Goal: Use online tool/utility: Utilize a website feature to perform a specific function

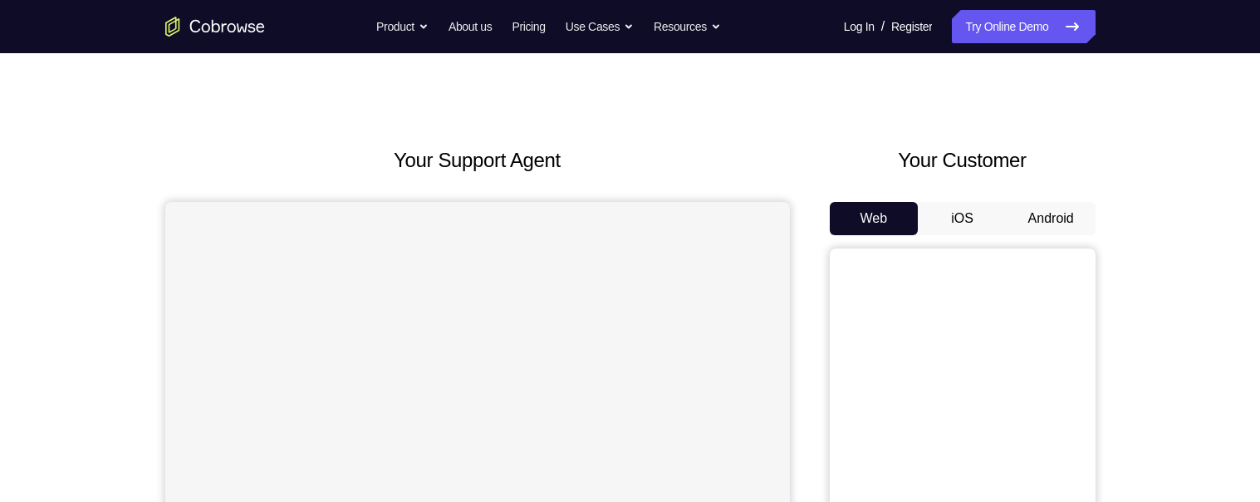
click at [1062, 210] on button "Android" at bounding box center [1051, 218] width 89 height 33
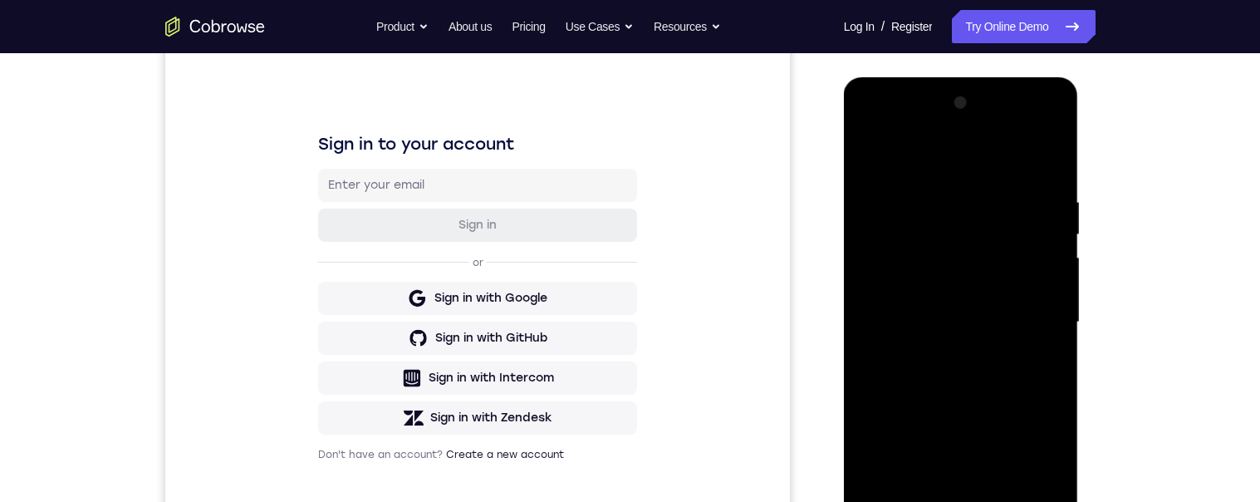
scroll to position [270, 0]
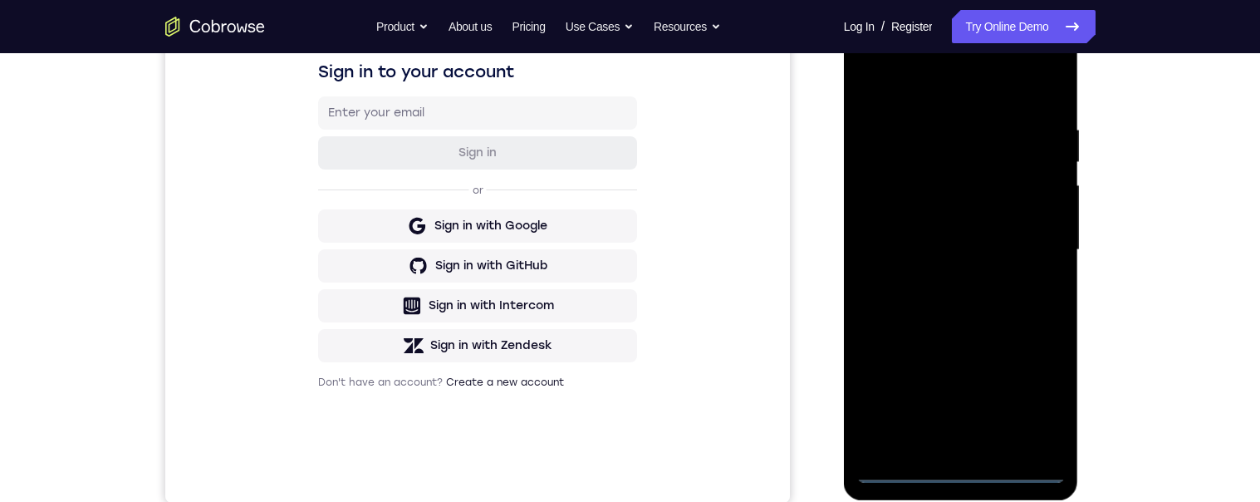
click at [967, 476] on div at bounding box center [961, 249] width 209 height 465
click at [1041, 395] on div at bounding box center [961, 249] width 209 height 465
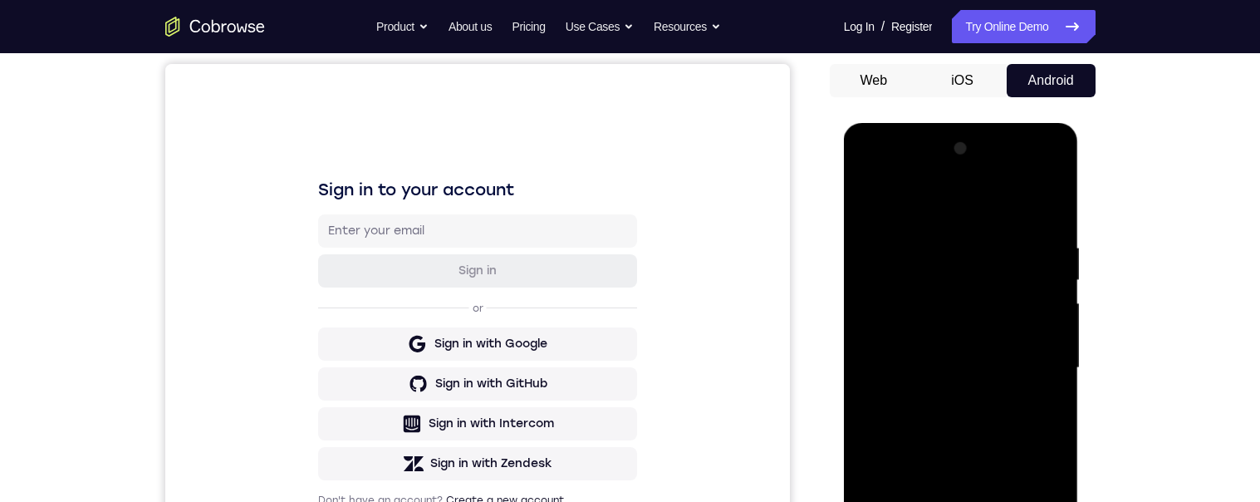
click at [1057, 171] on div at bounding box center [961, 367] width 209 height 465
click at [1038, 206] on div at bounding box center [961, 367] width 209 height 465
click at [972, 174] on div at bounding box center [961, 367] width 209 height 465
click at [929, 233] on div at bounding box center [961, 367] width 209 height 465
click at [924, 295] on div at bounding box center [961, 367] width 209 height 465
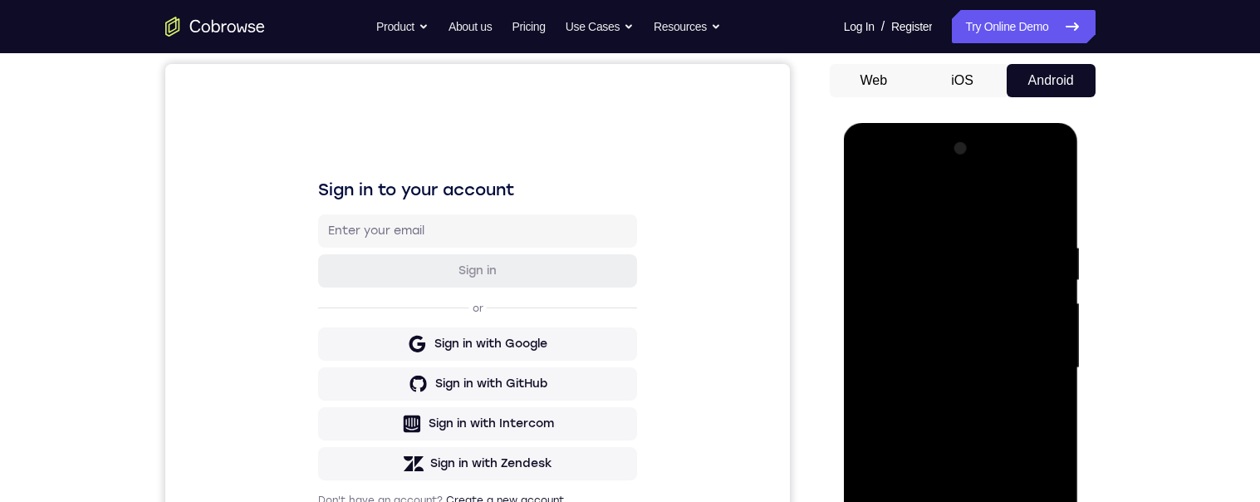
scroll to position [303, 0]
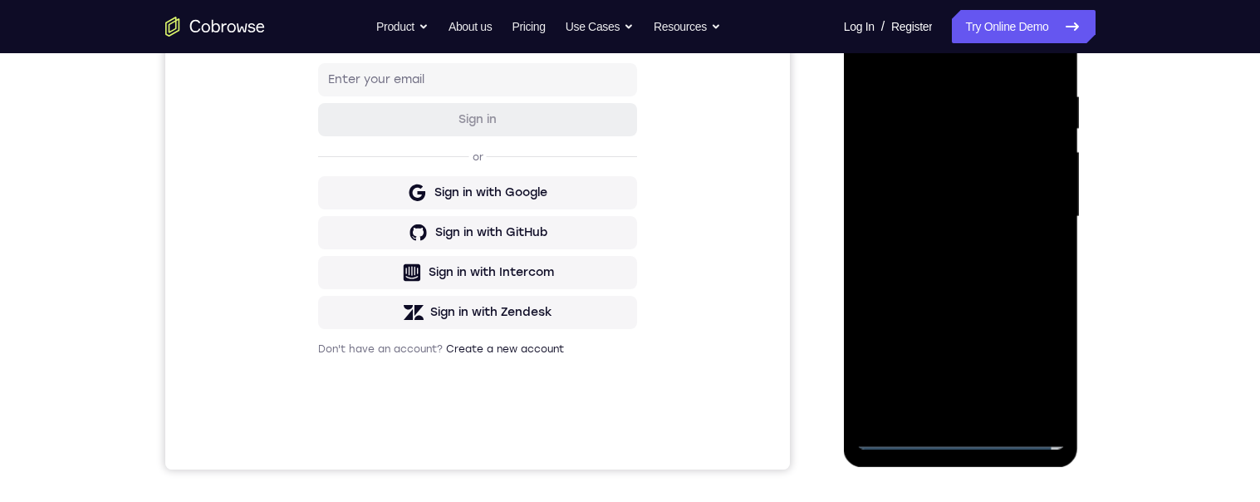
click at [945, 411] on div at bounding box center [961, 216] width 209 height 465
click at [994, 199] on div at bounding box center [961, 216] width 209 height 465
click at [972, 184] on div at bounding box center [961, 216] width 209 height 465
click at [1000, 214] on div at bounding box center [961, 216] width 209 height 465
click at [998, 281] on div at bounding box center [961, 216] width 209 height 465
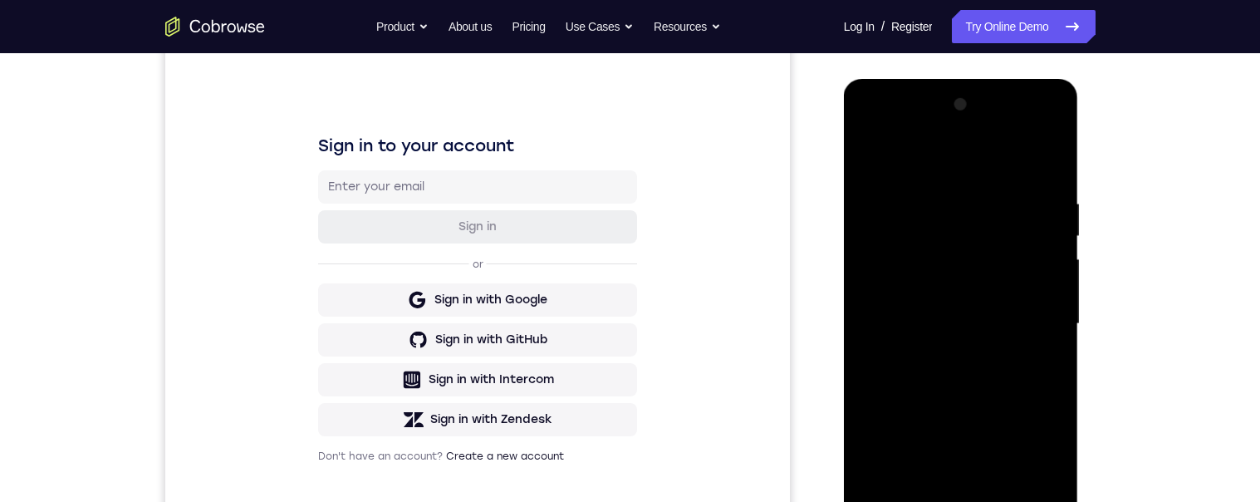
click at [1023, 351] on div at bounding box center [961, 323] width 209 height 465
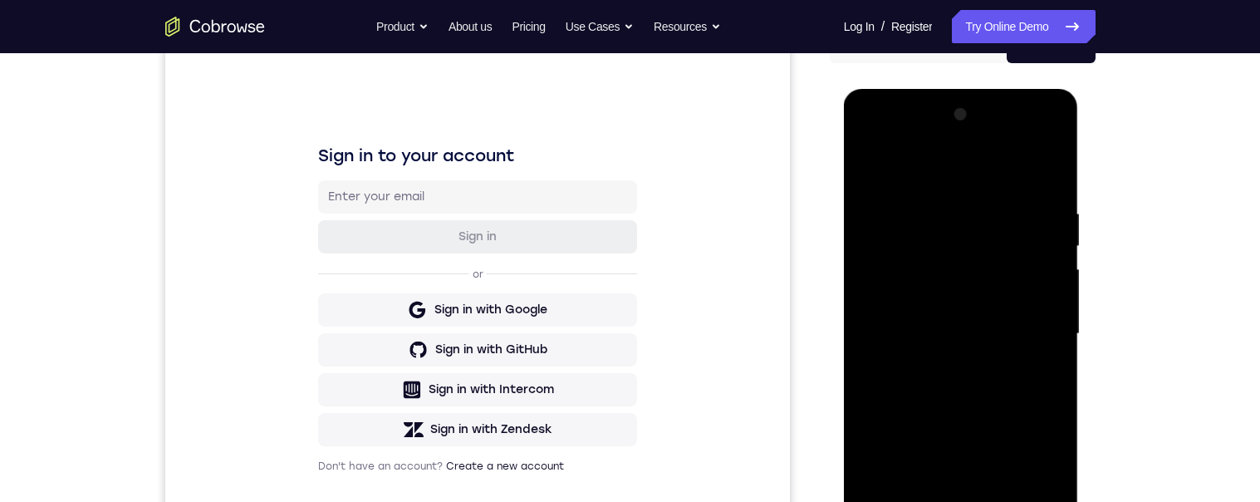
click at [1021, 377] on div at bounding box center [961, 333] width 209 height 465
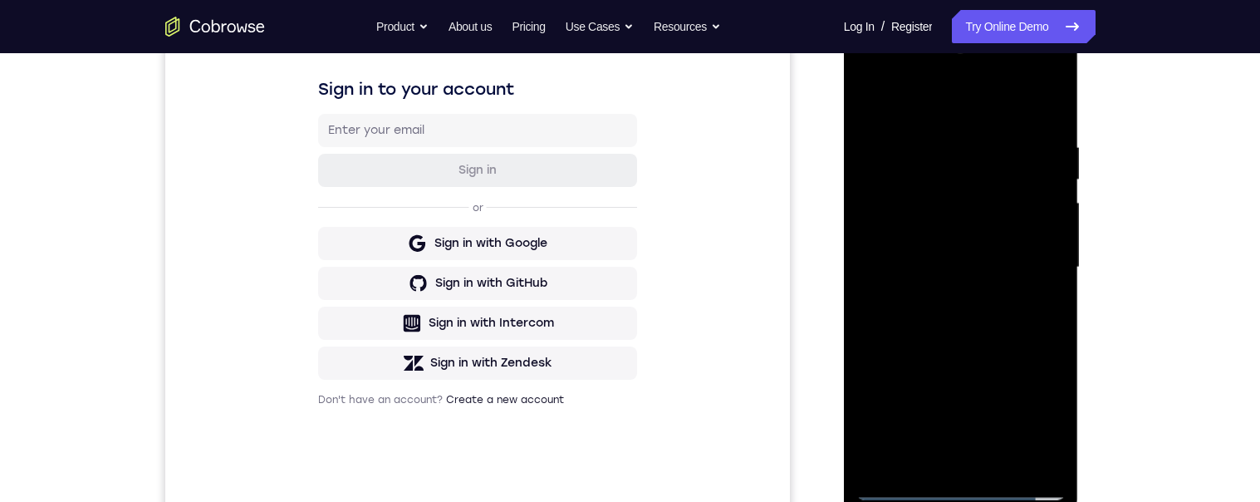
click at [977, 333] on div at bounding box center [961, 267] width 209 height 465
click at [1006, 458] on div at bounding box center [961, 267] width 209 height 465
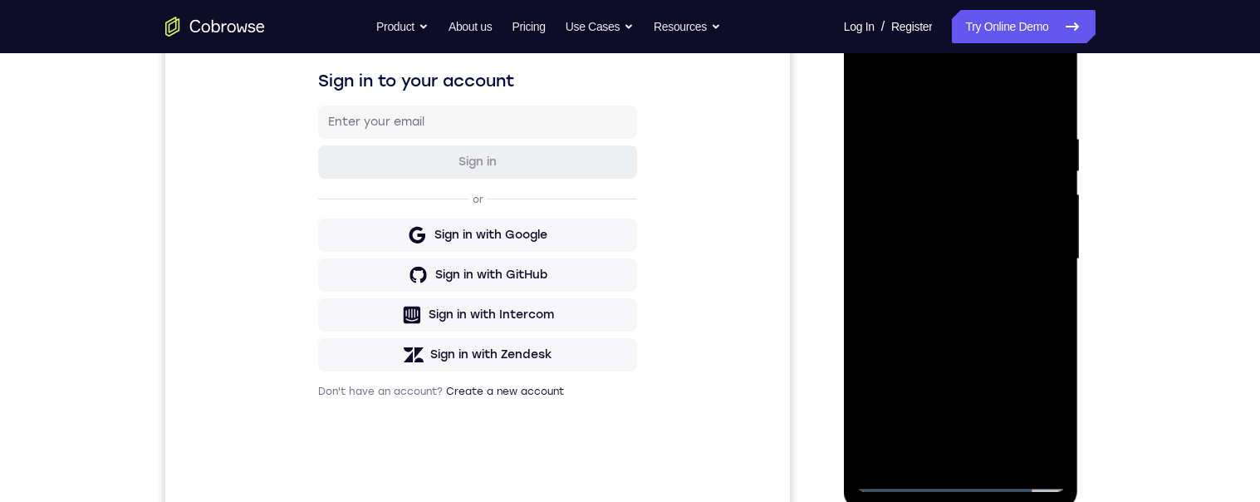
click at [981, 342] on div at bounding box center [961, 259] width 209 height 465
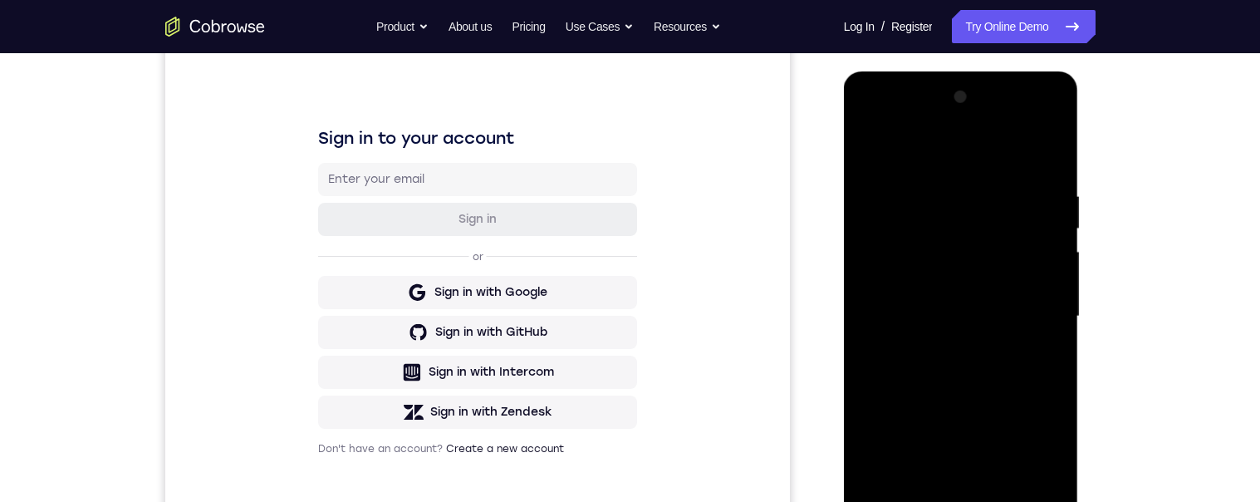
scroll to position [202, 0]
click at [921, 434] on div at bounding box center [961, 318] width 209 height 465
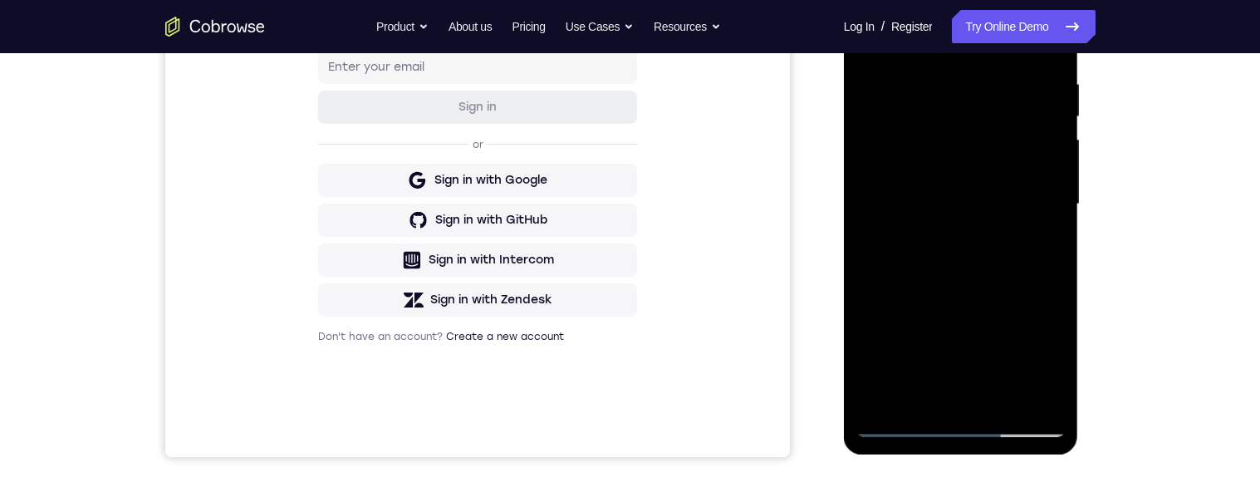
scroll to position [274, 0]
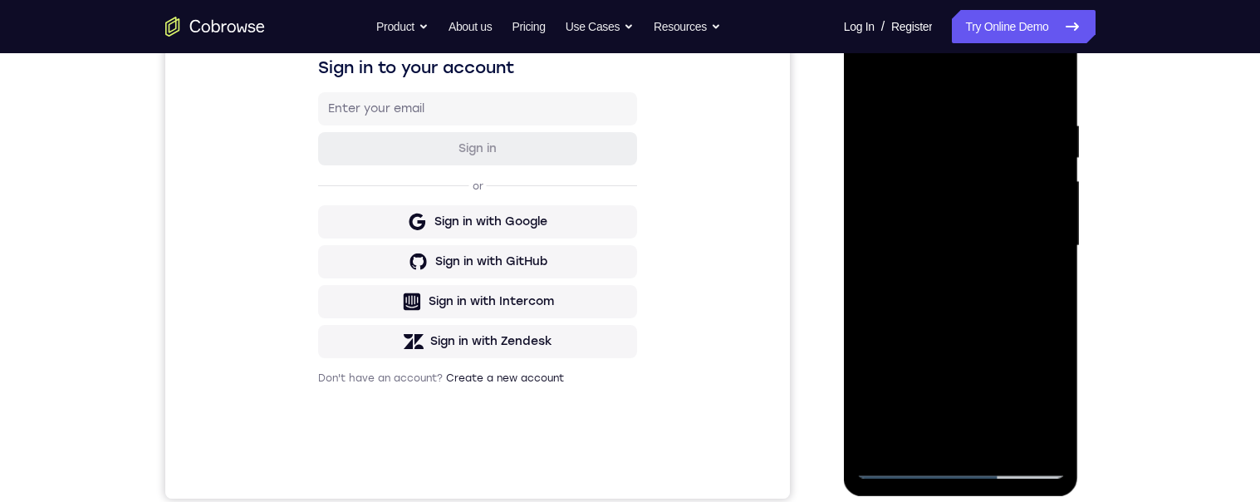
click at [938, 254] on div at bounding box center [961, 245] width 209 height 465
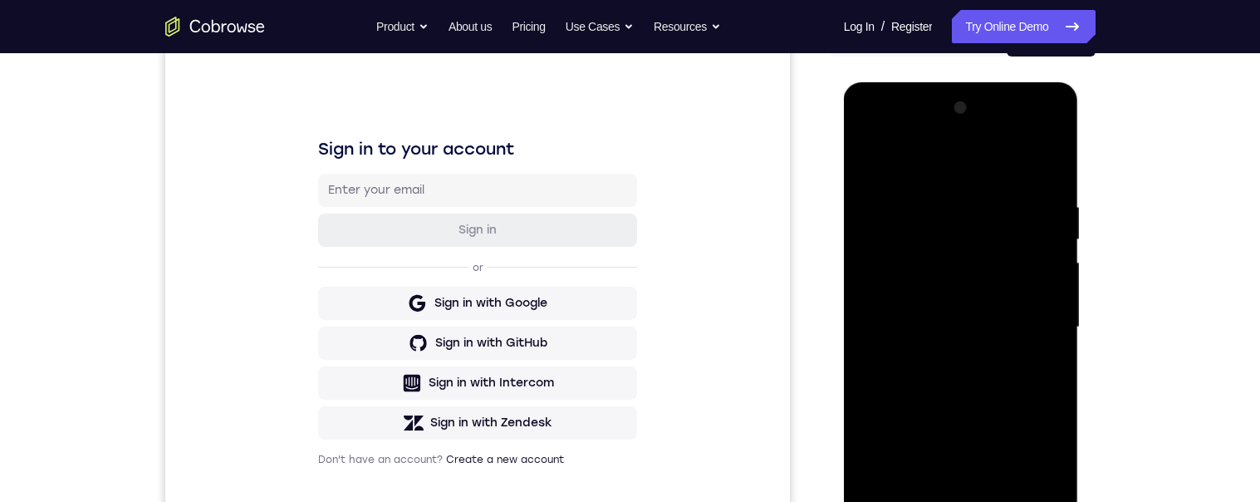
click at [899, 160] on div at bounding box center [961, 327] width 209 height 465
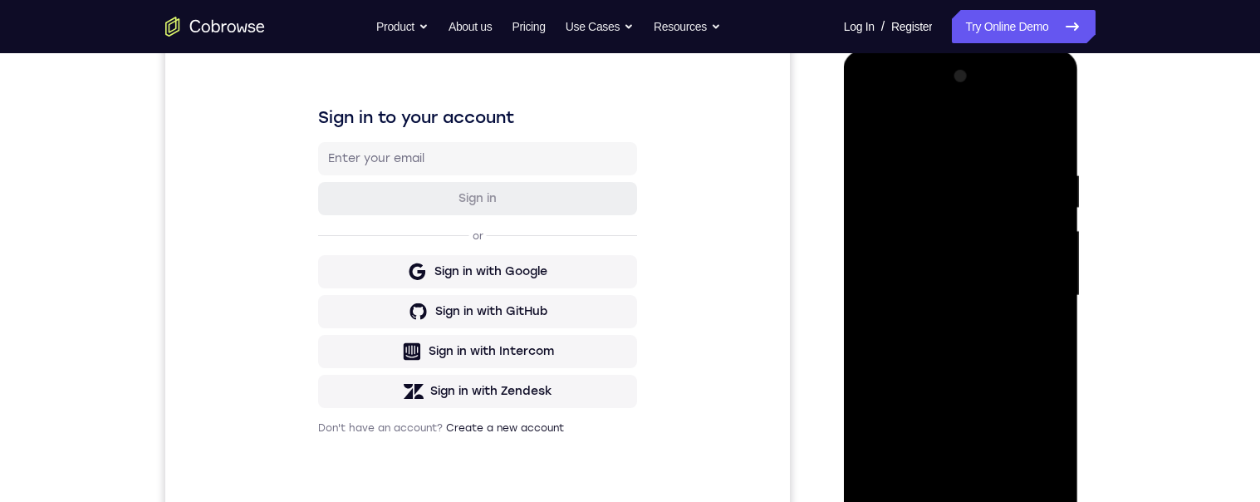
scroll to position [236, 0]
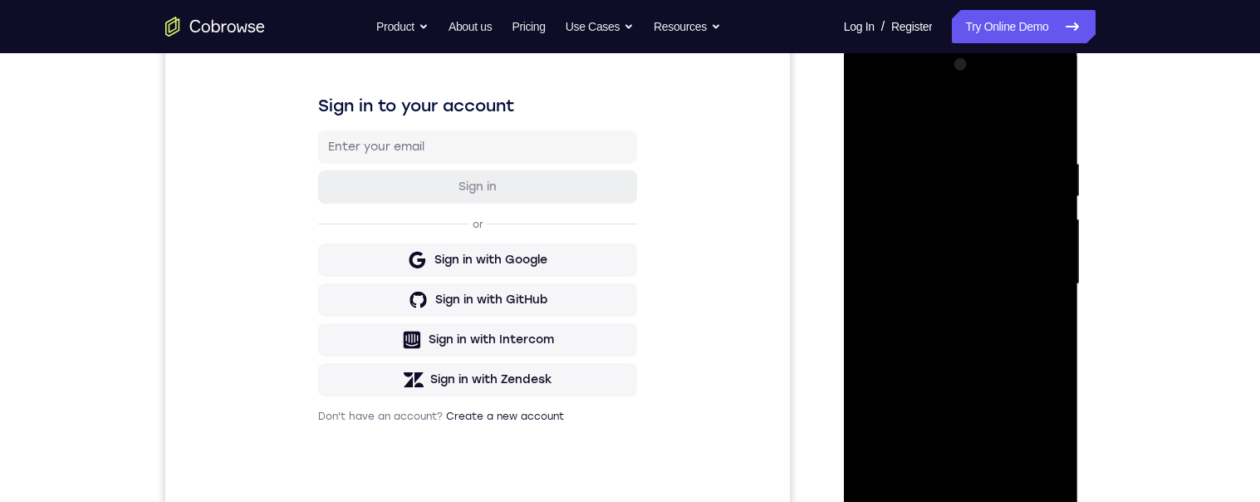
click at [871, 111] on div at bounding box center [961, 284] width 209 height 465
click at [865, 112] on div at bounding box center [961, 284] width 209 height 465
click at [906, 136] on div at bounding box center [961, 284] width 209 height 465
click at [911, 263] on div at bounding box center [961, 284] width 209 height 465
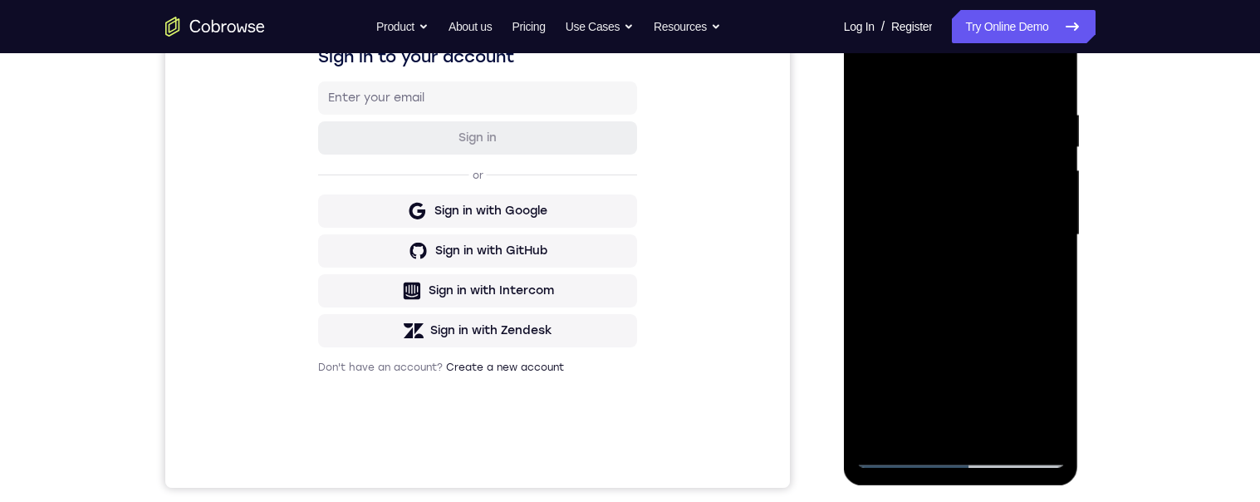
click at [914, 71] on div at bounding box center [961, 234] width 209 height 465
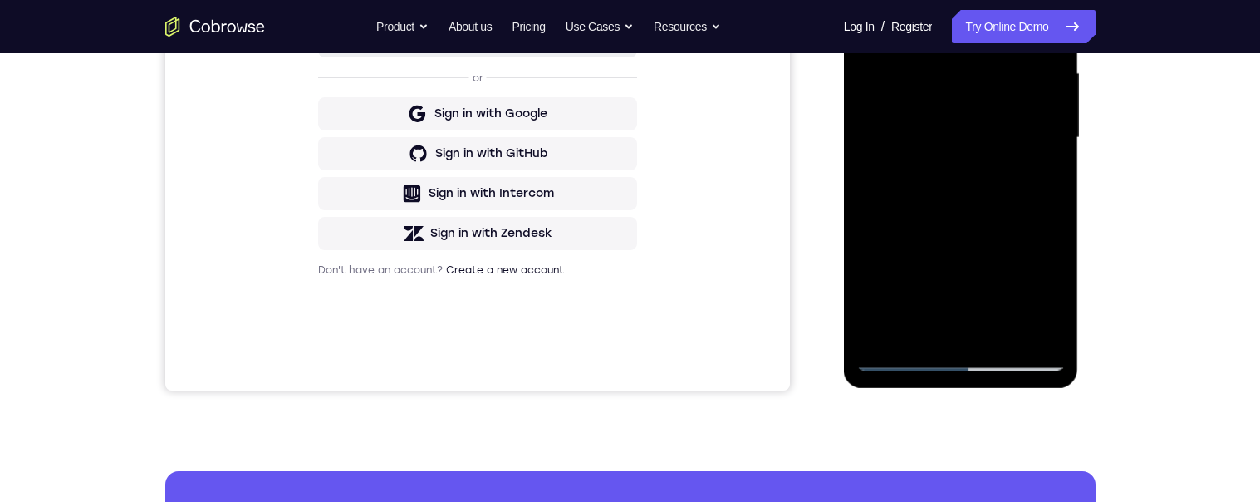
scroll to position [302, 0]
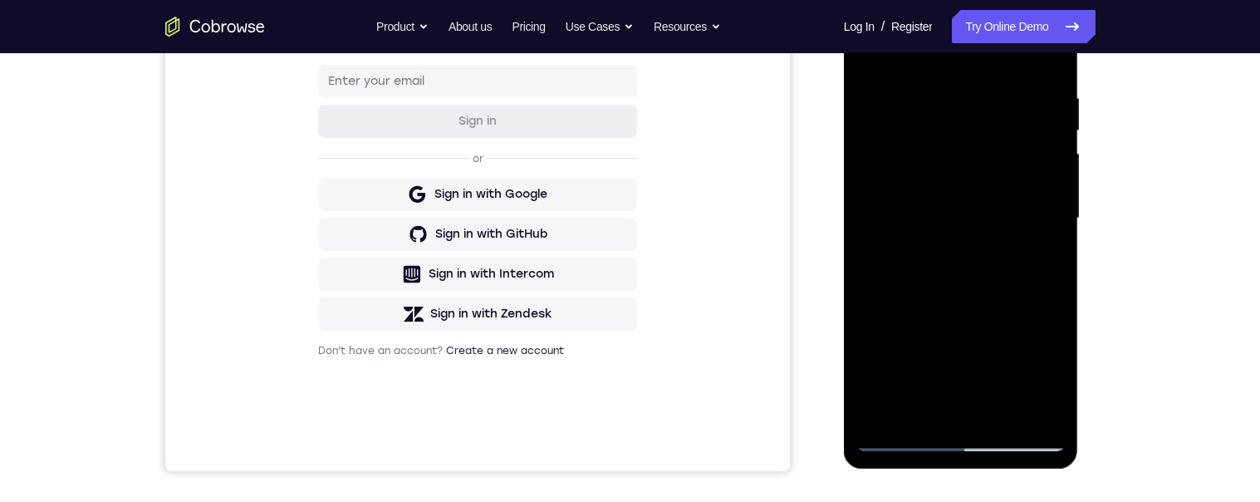
click at [905, 203] on div at bounding box center [961, 218] width 209 height 465
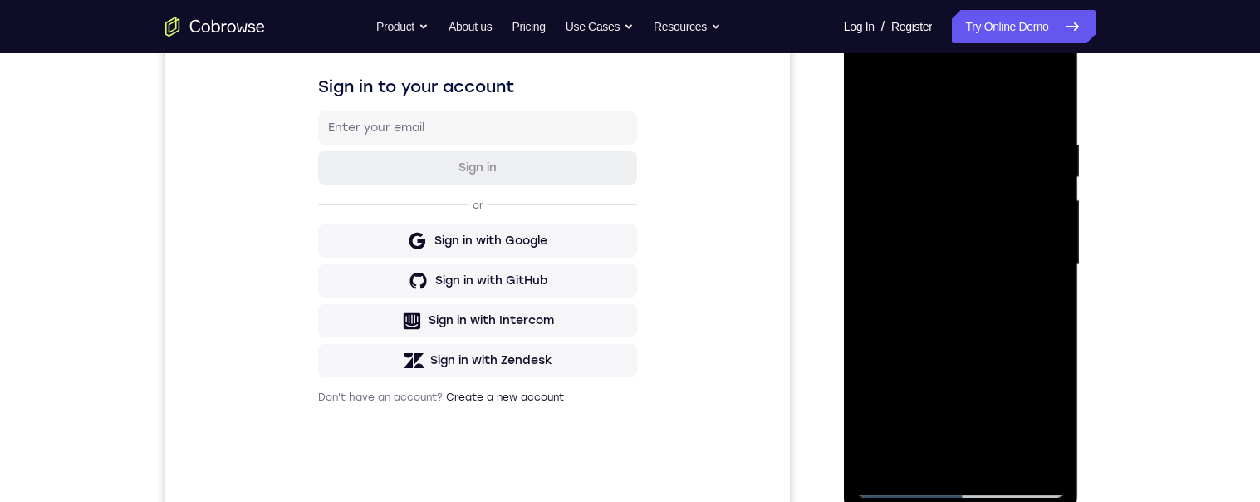
click at [1037, 220] on div at bounding box center [961, 264] width 209 height 465
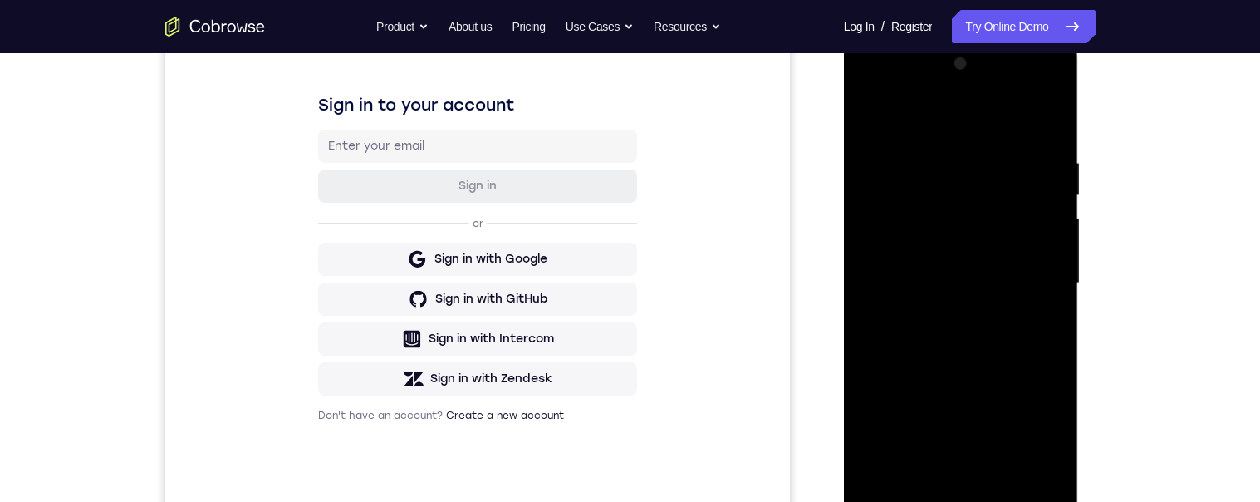
click at [1037, 223] on div at bounding box center [961, 283] width 209 height 465
click at [1041, 222] on div at bounding box center [961, 283] width 209 height 465
click at [1047, 71] on div at bounding box center [961, 283] width 209 height 465
click at [865, 115] on div at bounding box center [961, 283] width 209 height 465
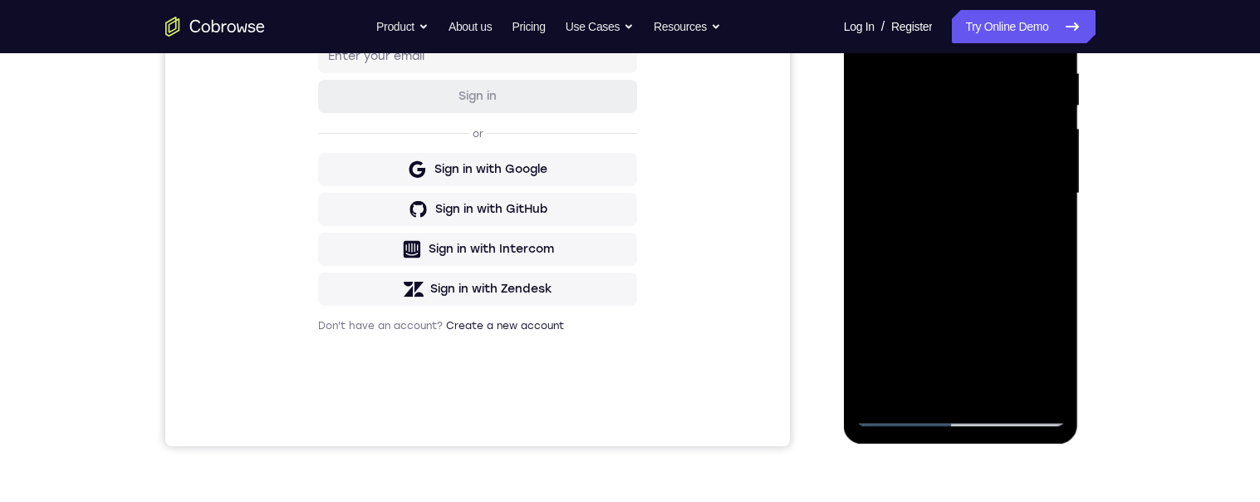
scroll to position [264, 0]
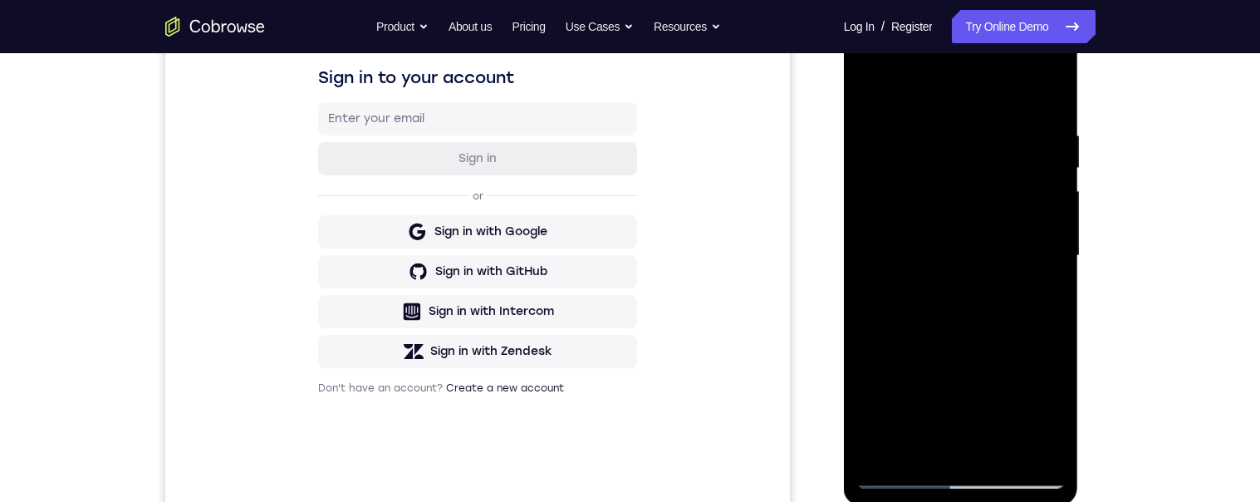
click at [865, 88] on div at bounding box center [961, 255] width 209 height 465
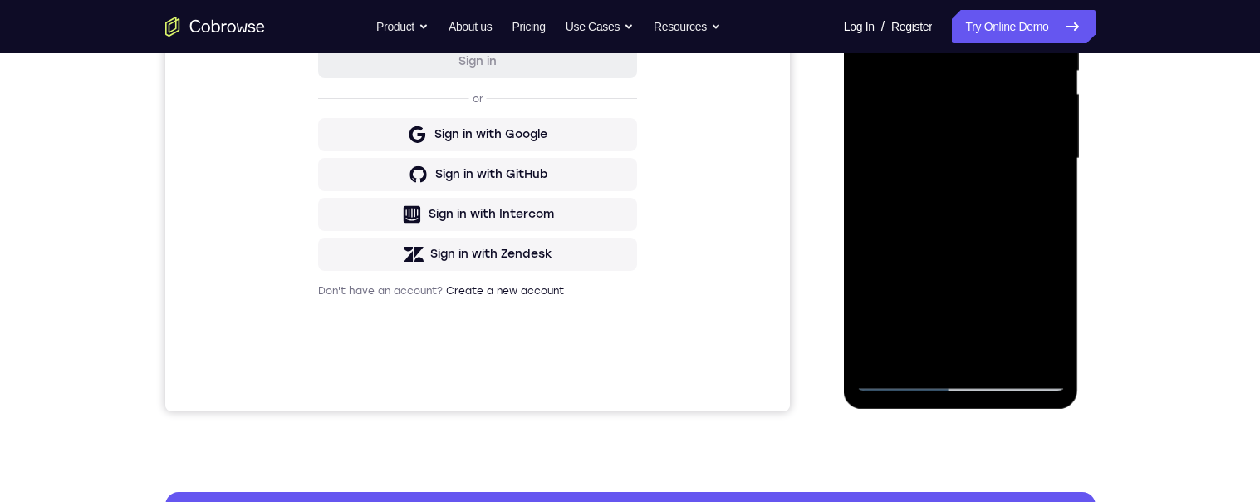
scroll to position [363, 0]
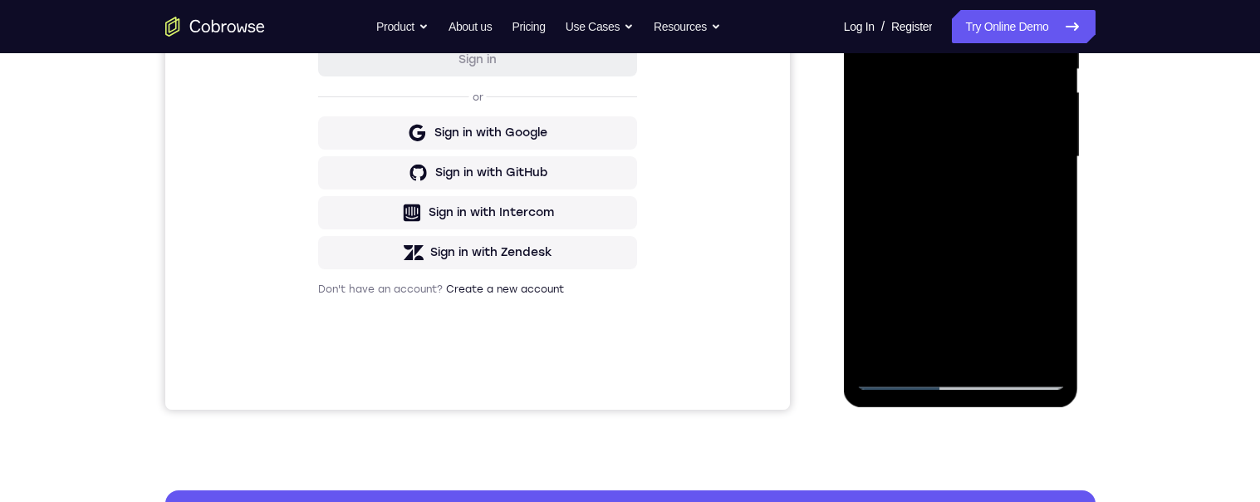
click at [875, 283] on div at bounding box center [961, 156] width 209 height 465
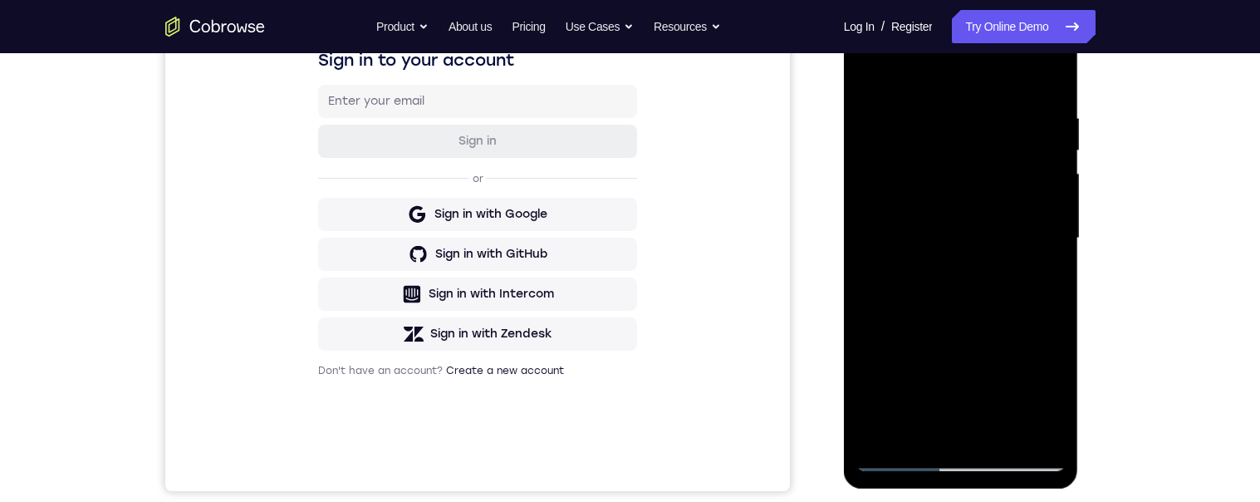
scroll to position [240, 0]
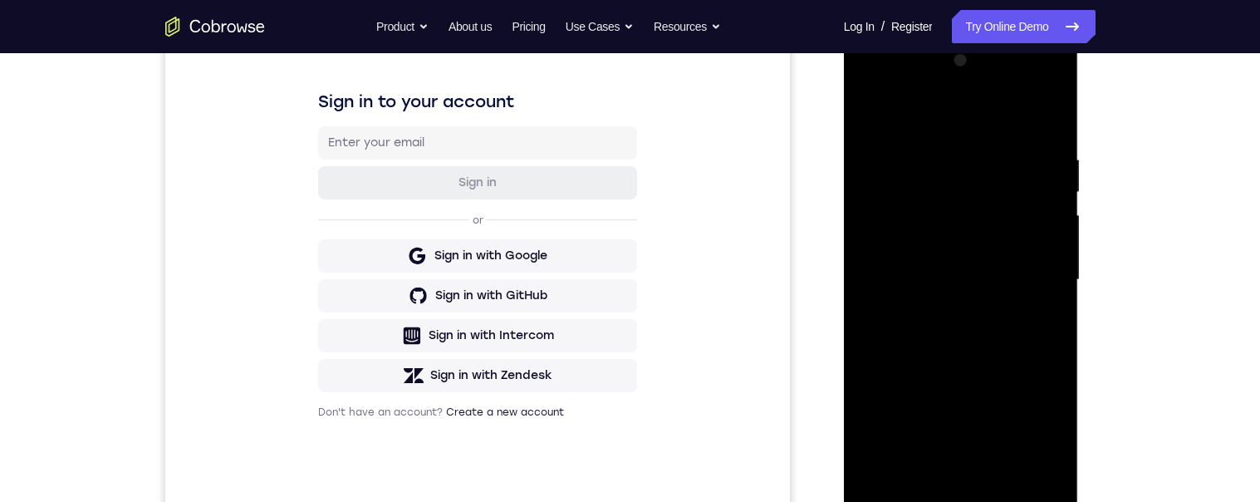
click at [912, 106] on div at bounding box center [961, 279] width 209 height 465
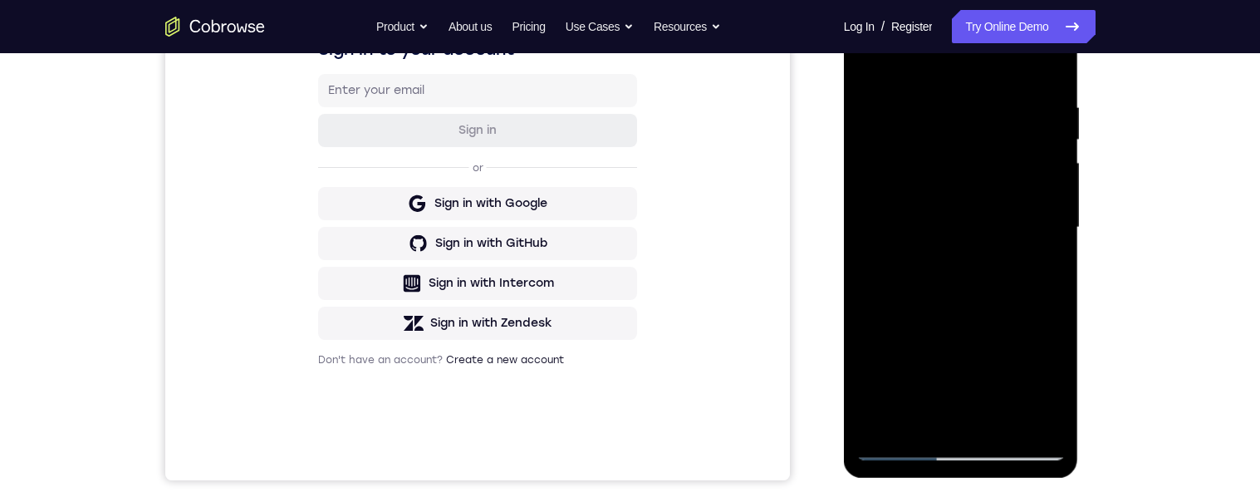
scroll to position [329, 0]
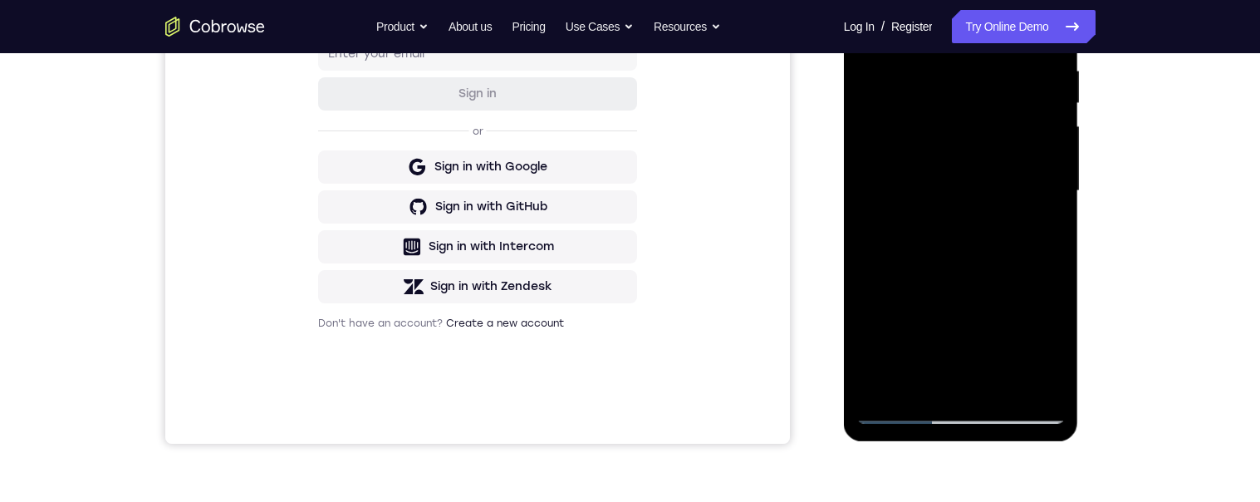
click at [957, 297] on div at bounding box center [961, 190] width 209 height 465
click at [1057, 208] on div at bounding box center [961, 189] width 209 height 465
click at [1050, 201] on div at bounding box center [961, 189] width 209 height 465
click at [1053, 204] on div at bounding box center [961, 189] width 209 height 465
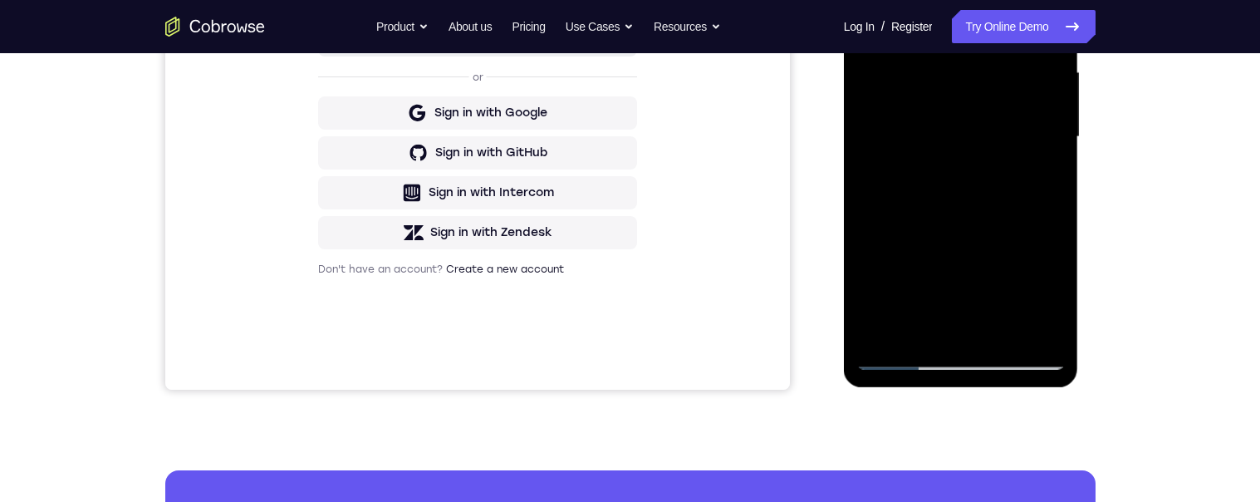
scroll to position [365, 0]
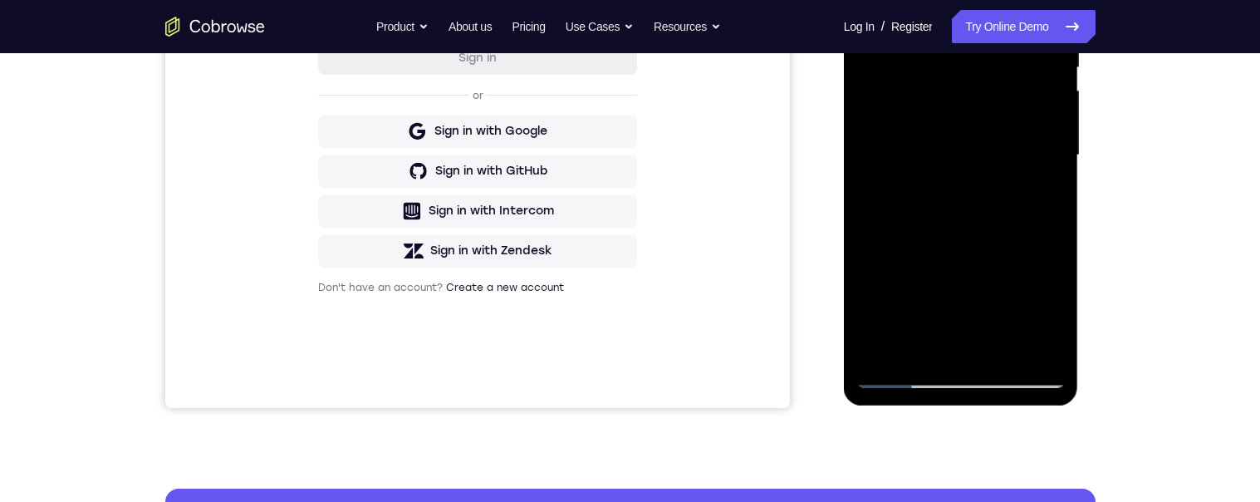
click at [1053, 167] on div at bounding box center [961, 155] width 209 height 465
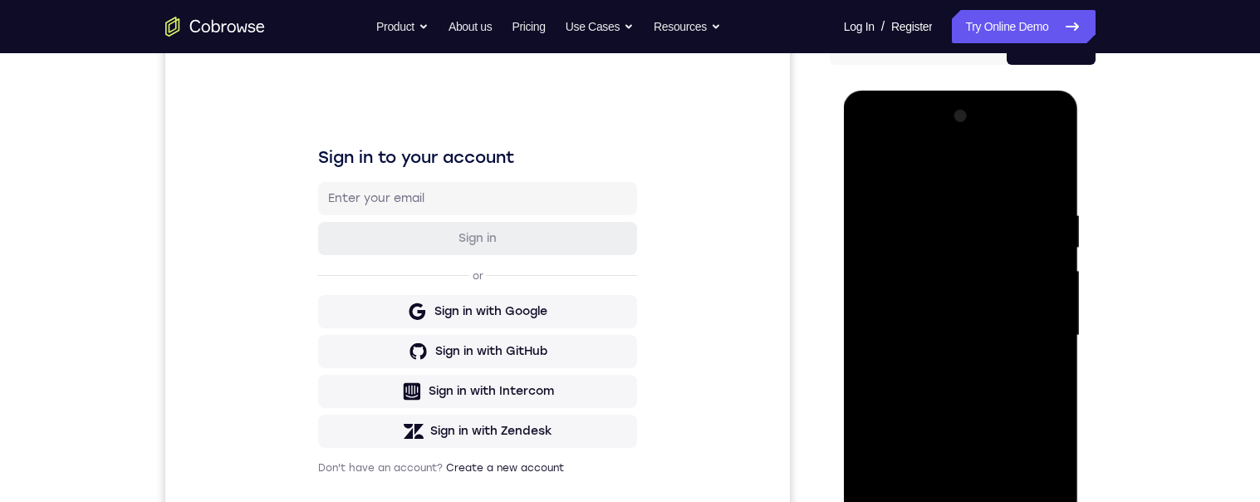
scroll to position [195, 0]
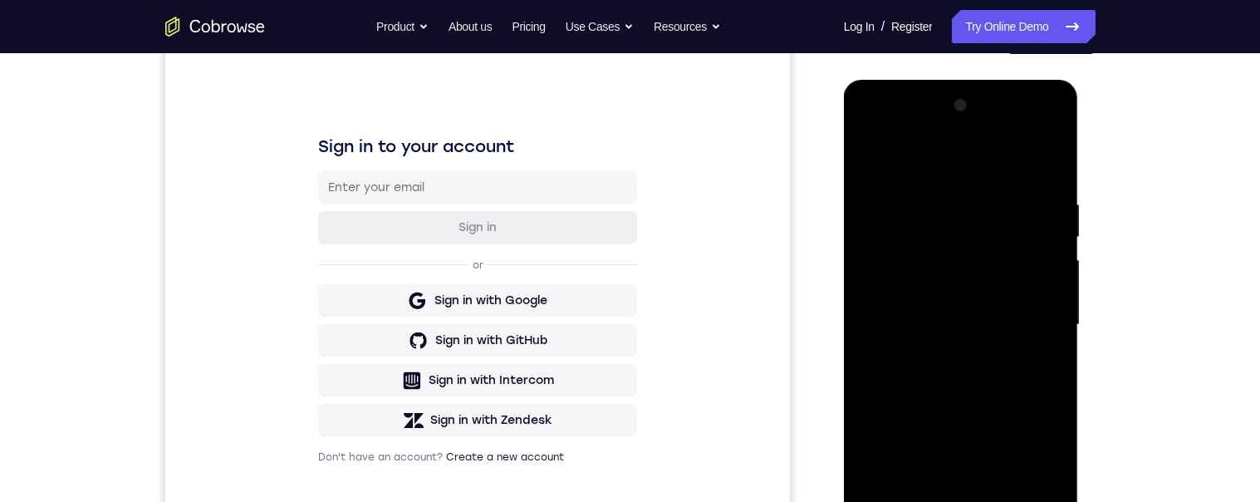
click at [861, 159] on div at bounding box center [961, 324] width 209 height 465
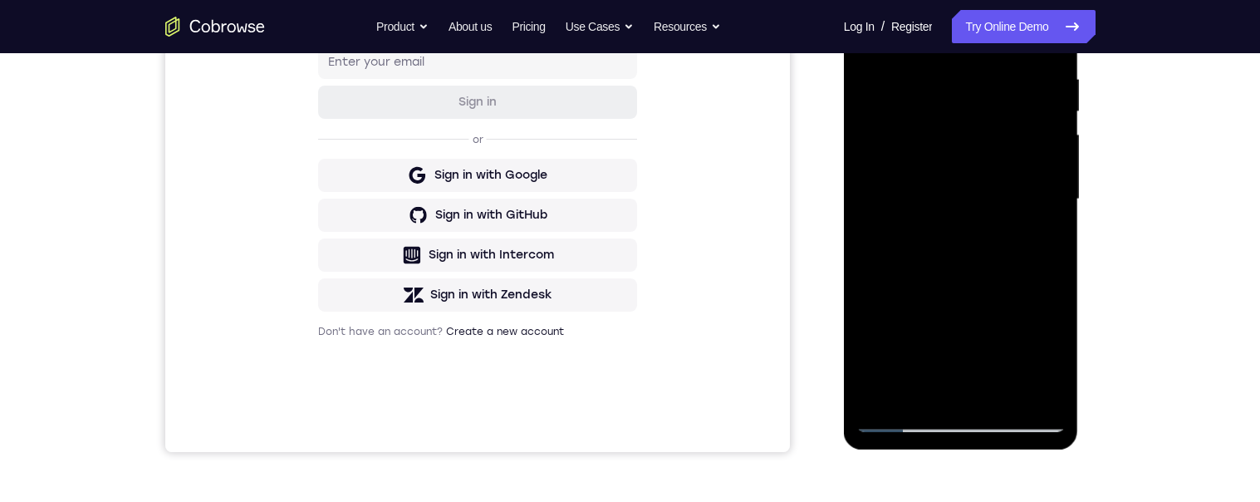
scroll to position [265, 0]
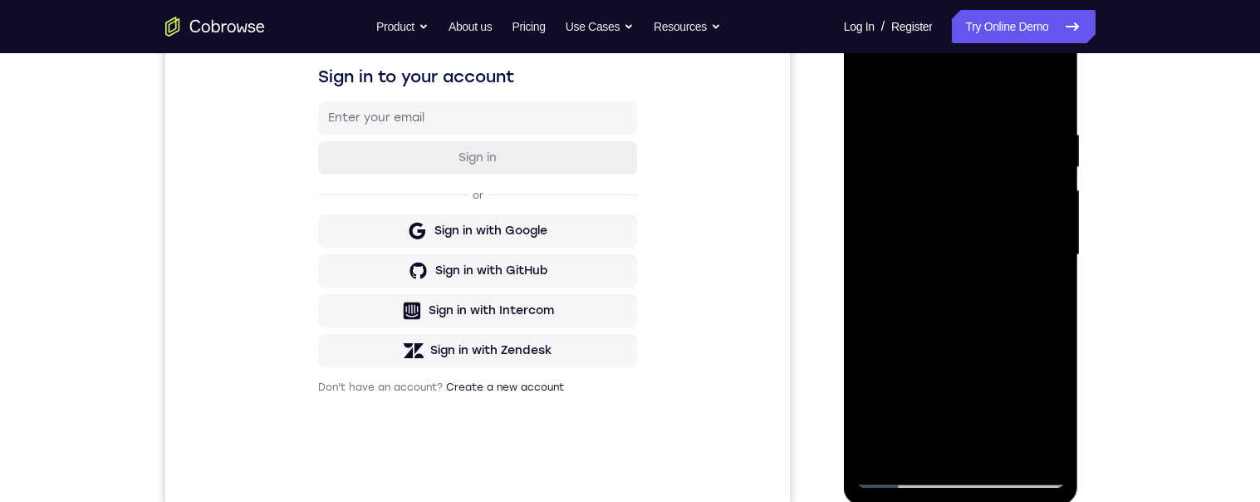
click at [869, 86] on div at bounding box center [961, 254] width 209 height 465
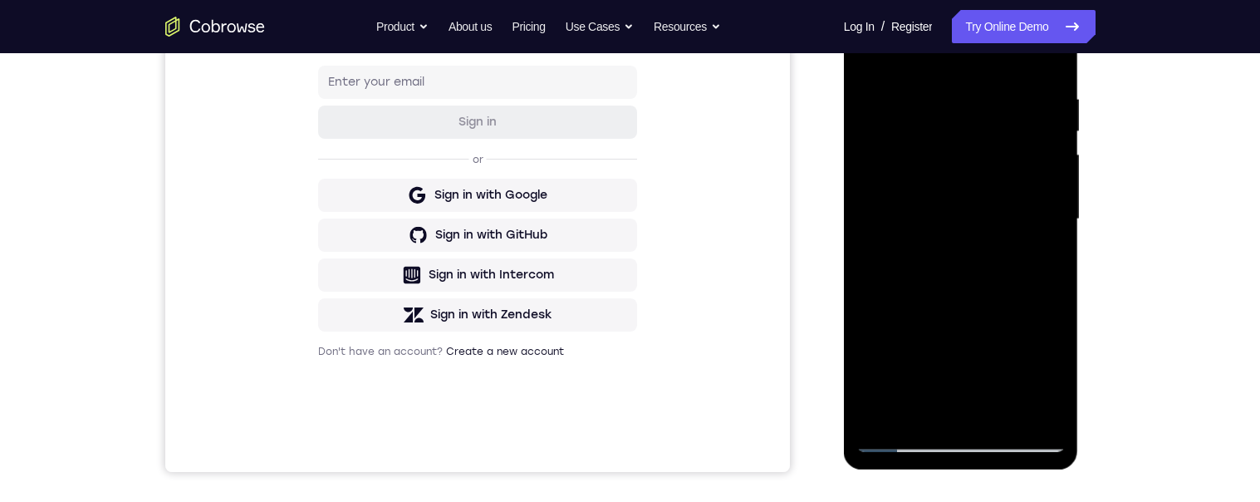
scroll to position [264, 0]
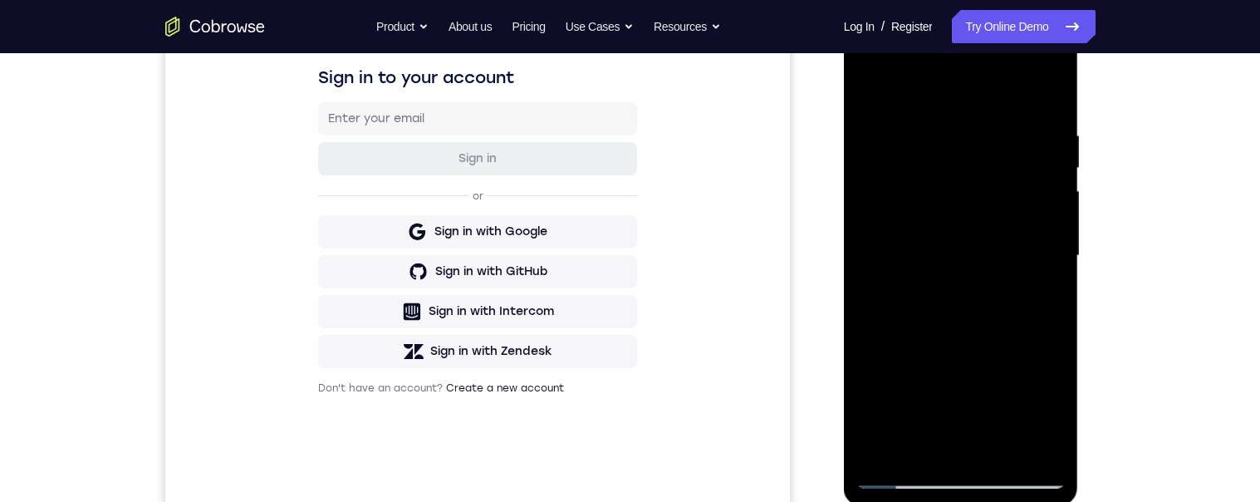
click at [862, 91] on div at bounding box center [961, 255] width 209 height 465
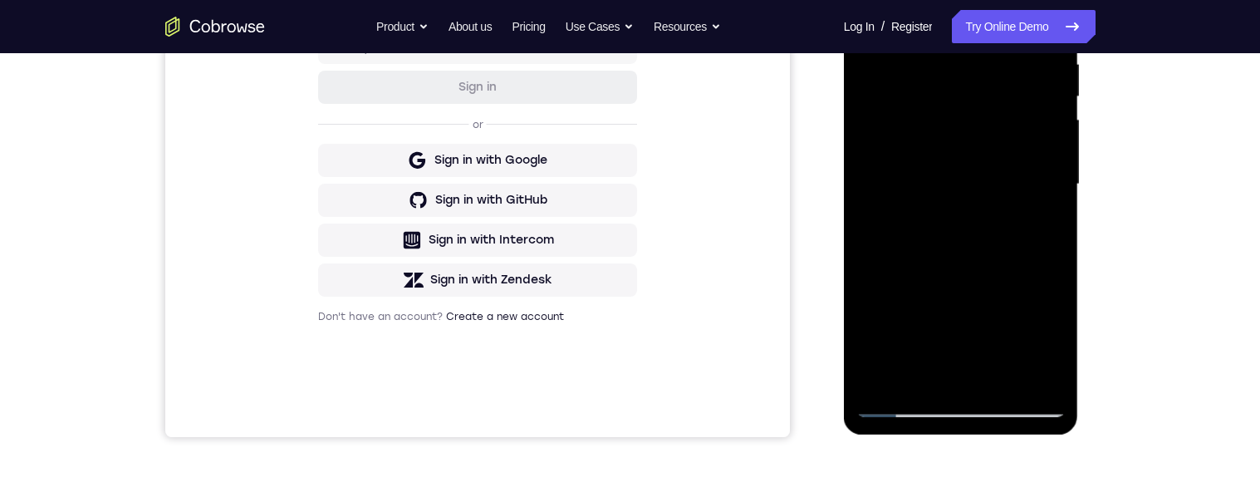
scroll to position [289, 0]
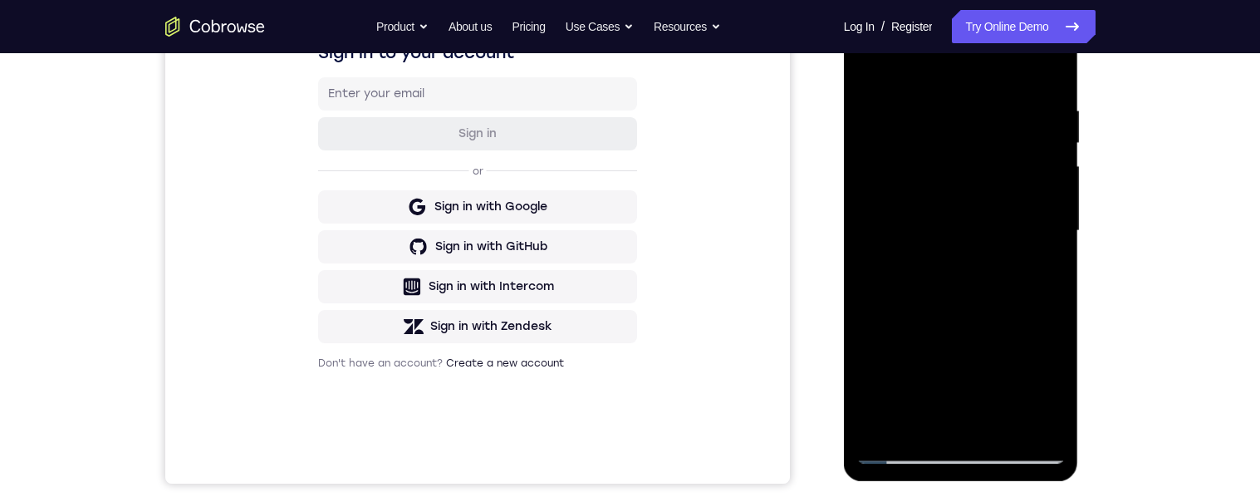
click at [868, 63] on div at bounding box center [961, 230] width 209 height 465
click at [936, 100] on div at bounding box center [961, 230] width 209 height 465
click at [1047, 217] on div at bounding box center [961, 230] width 209 height 465
click at [1048, 238] on div at bounding box center [961, 230] width 209 height 465
click at [1055, 243] on div at bounding box center [961, 230] width 209 height 465
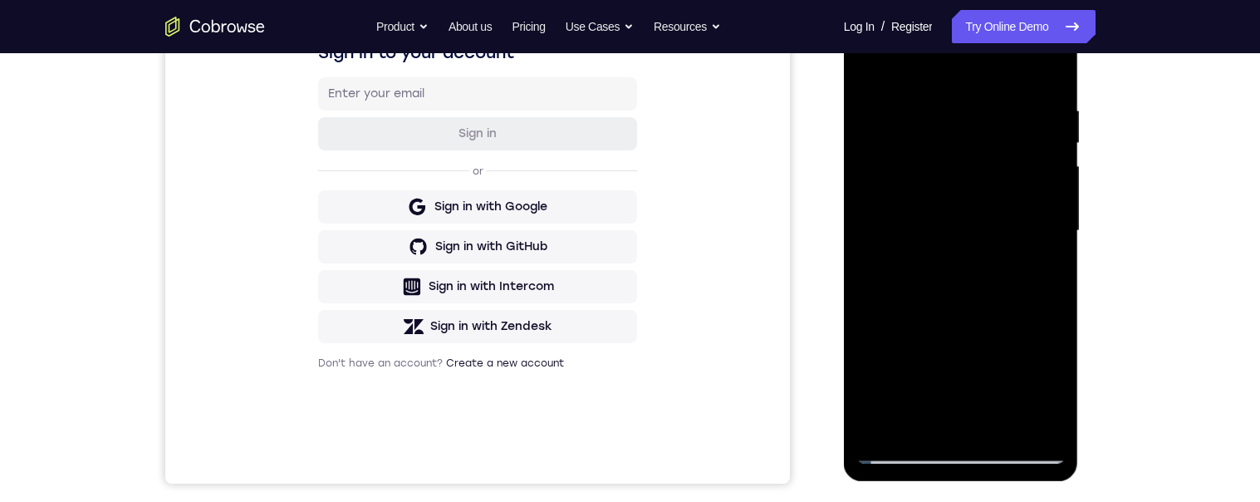
click at [1049, 231] on div at bounding box center [961, 230] width 209 height 465
click at [1055, 232] on div at bounding box center [961, 230] width 209 height 465
click at [1057, 230] on div at bounding box center [961, 230] width 209 height 465
click at [1046, 80] on div at bounding box center [961, 230] width 209 height 465
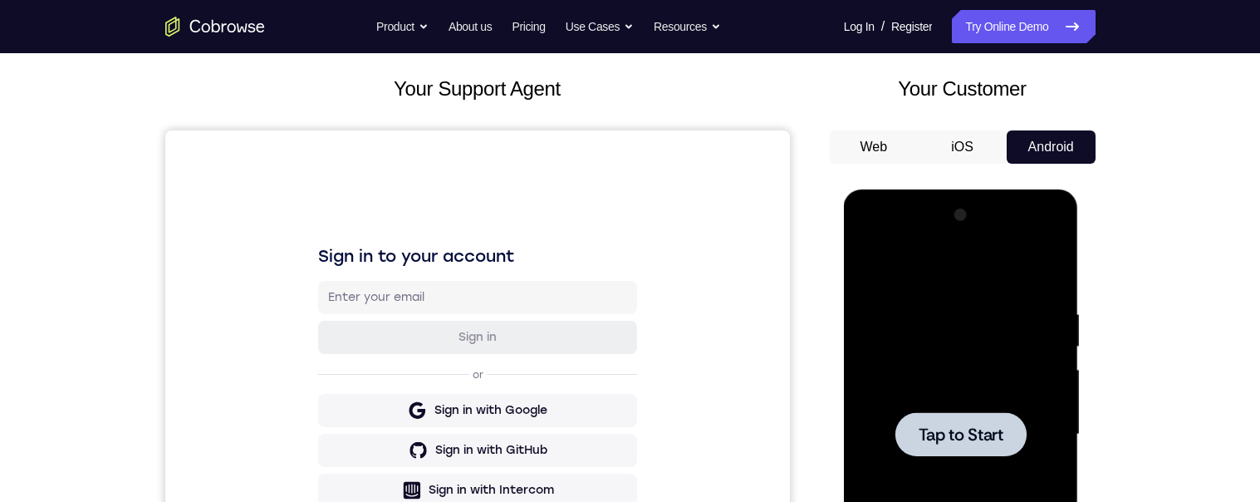
scroll to position [387, 0]
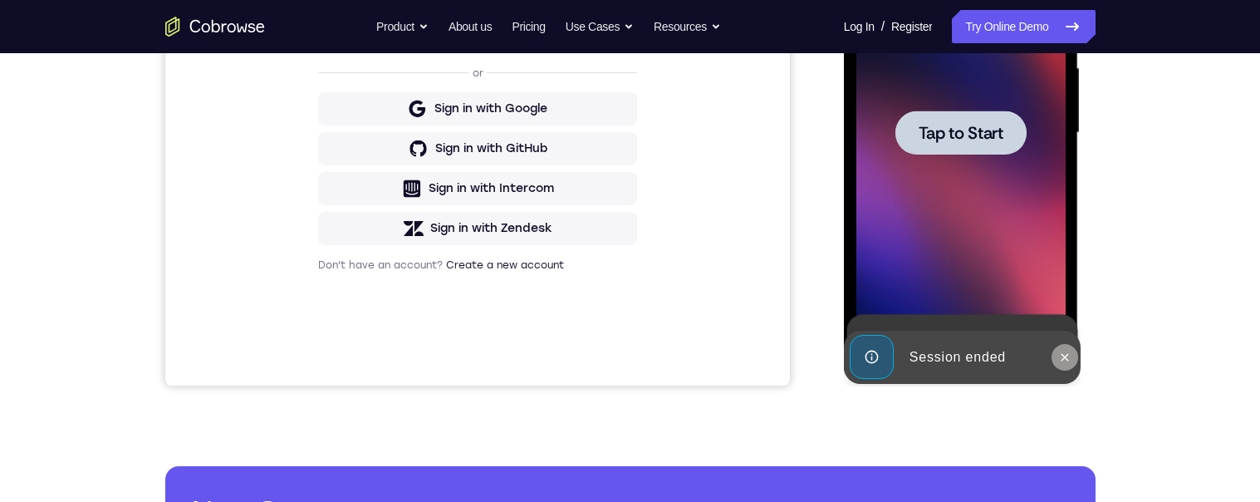
click at [1060, 356] on icon at bounding box center [1064, 357] width 13 height 13
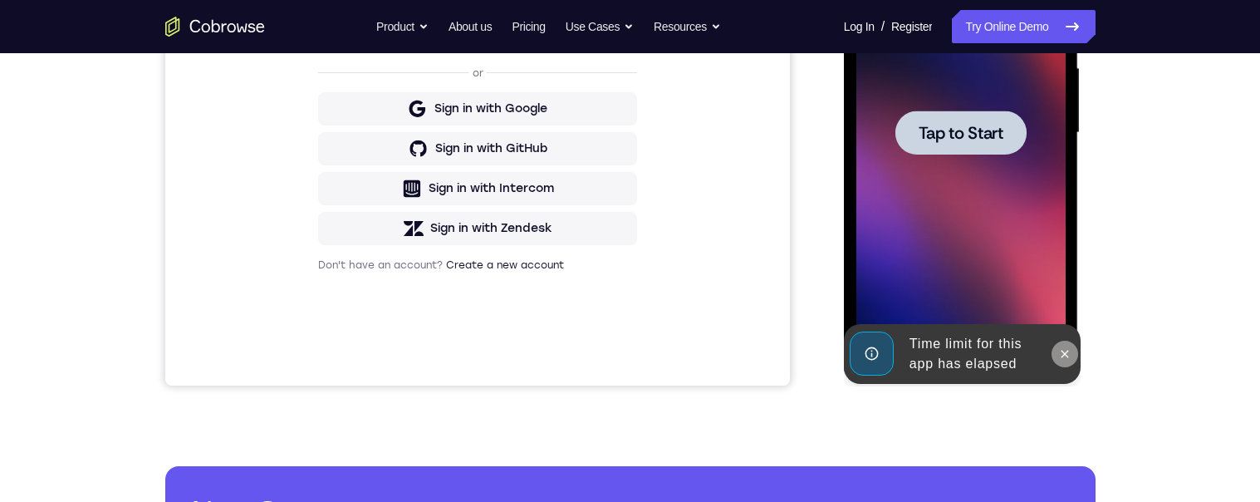
click at [1068, 351] on icon at bounding box center [1065, 353] width 7 height 7
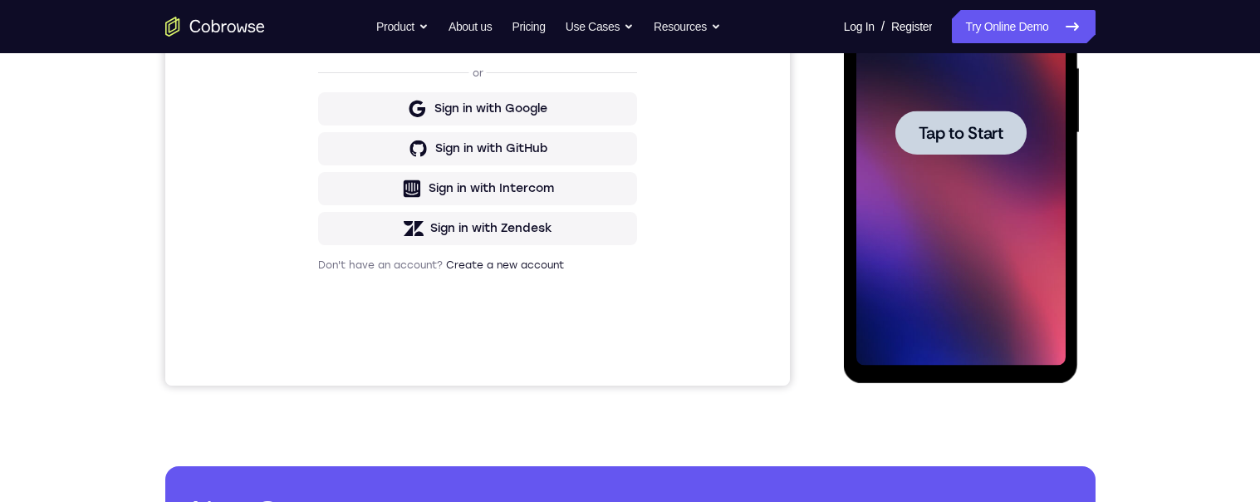
click at [1002, 134] on span "Tap to Start" at bounding box center [961, 133] width 85 height 17
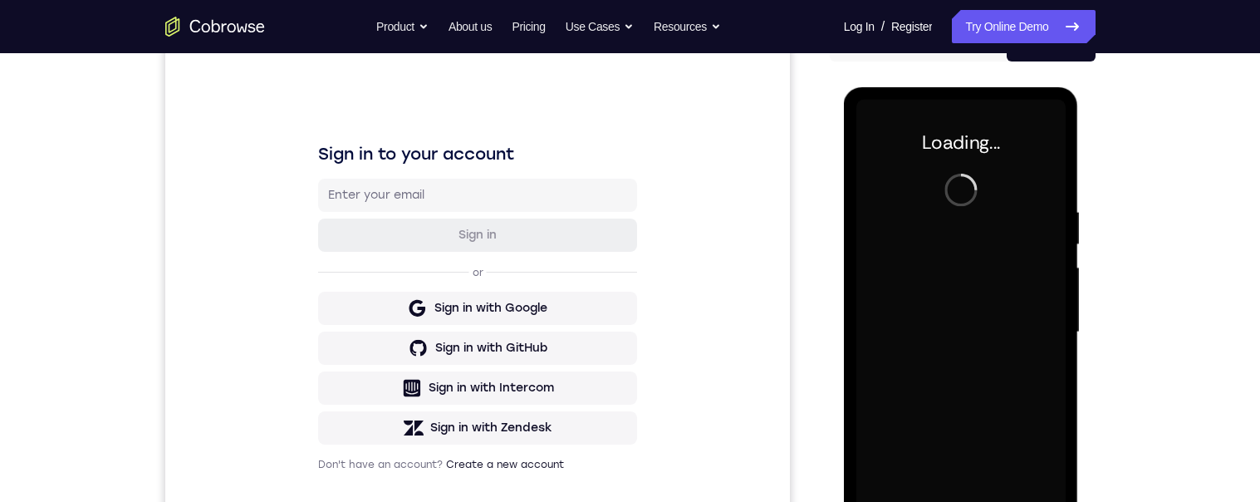
scroll to position [209, 0]
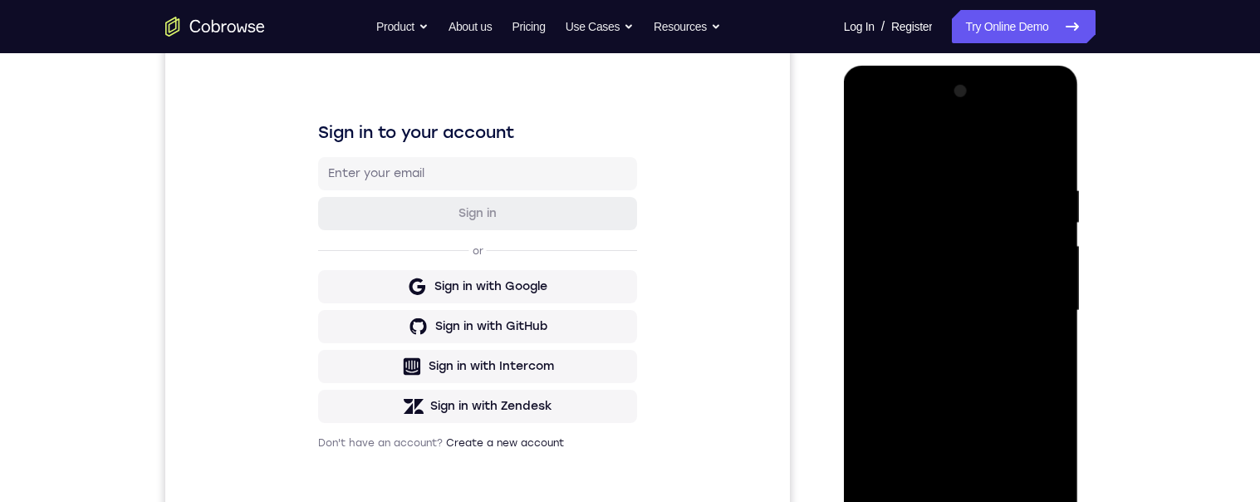
click at [1150, 327] on div "Your Support Agent Your Customer Web iOS Android Next Steps We’d be happy to gi…" at bounding box center [630, 392] width 1063 height 1096
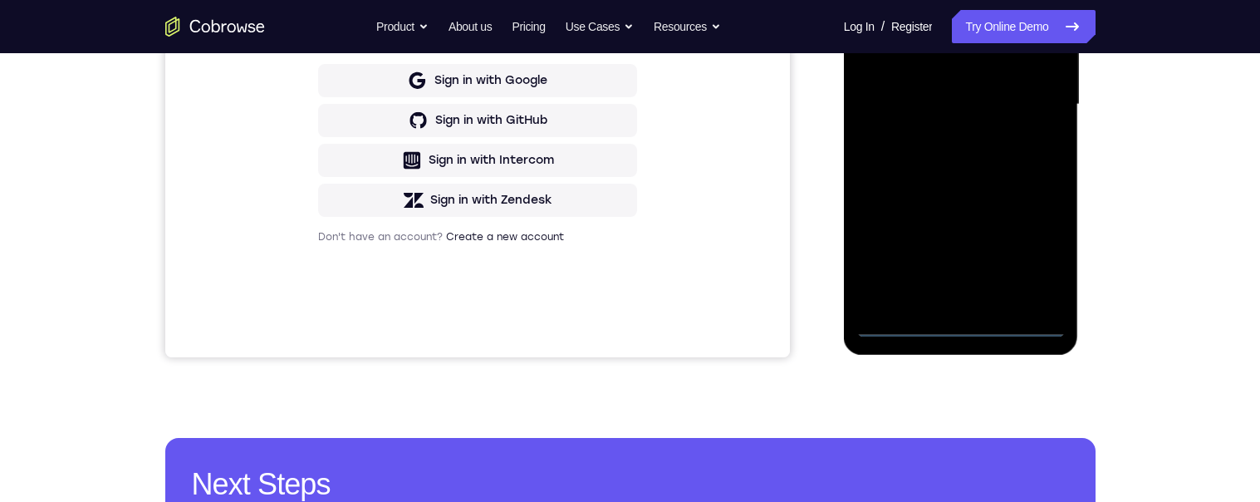
click at [972, 295] on div at bounding box center [961, 104] width 209 height 465
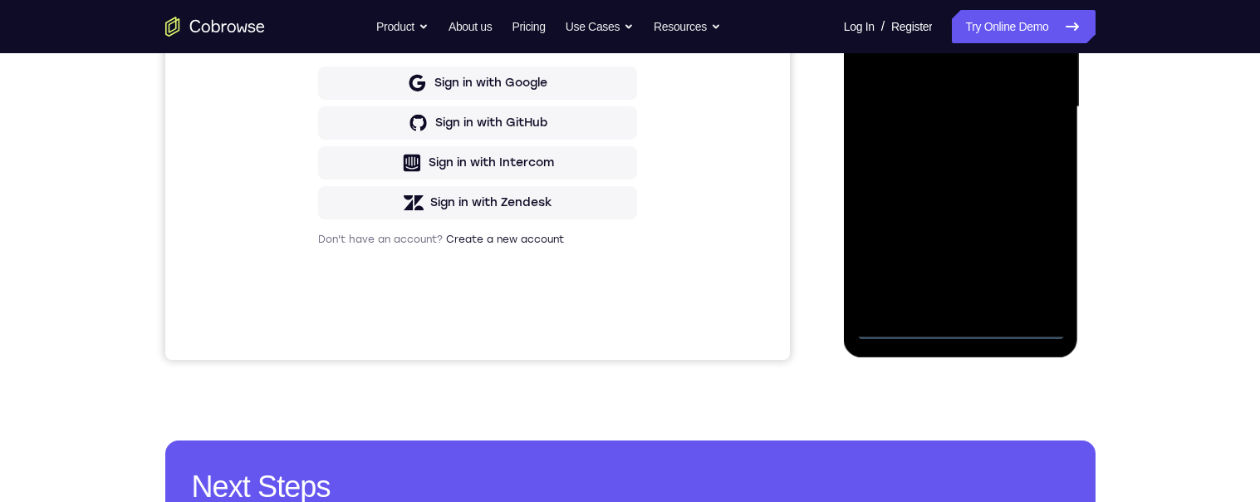
click at [965, 330] on div at bounding box center [961, 107] width 209 height 465
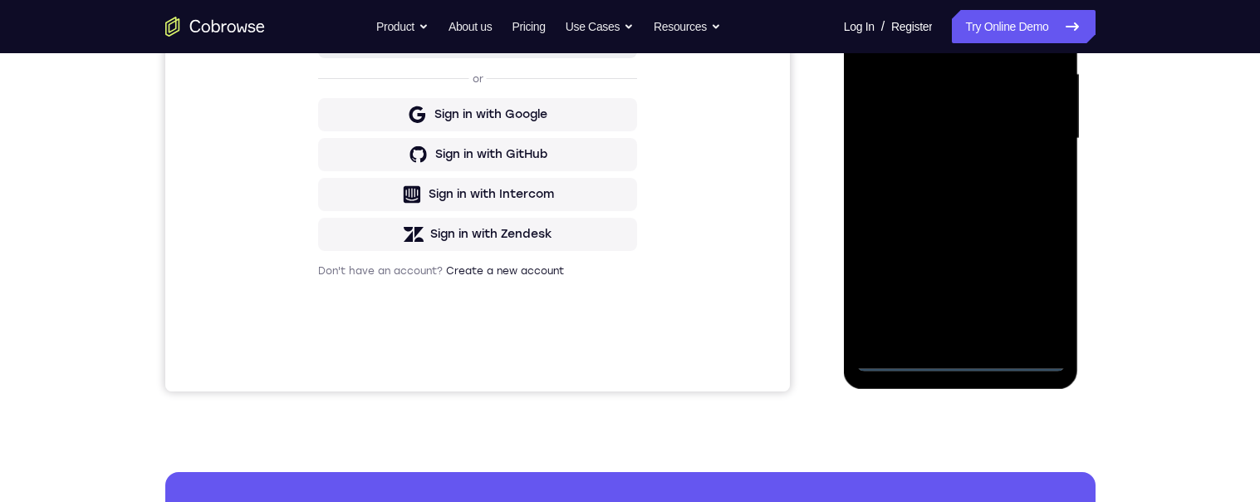
click at [1035, 291] on div at bounding box center [961, 138] width 209 height 465
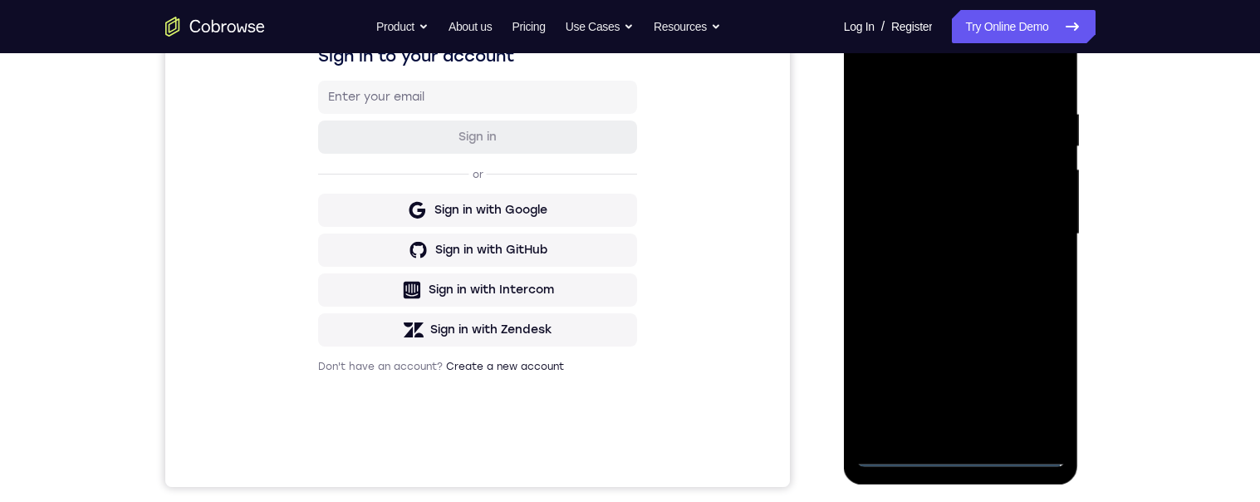
click at [1052, 41] on div at bounding box center [961, 234] width 209 height 465
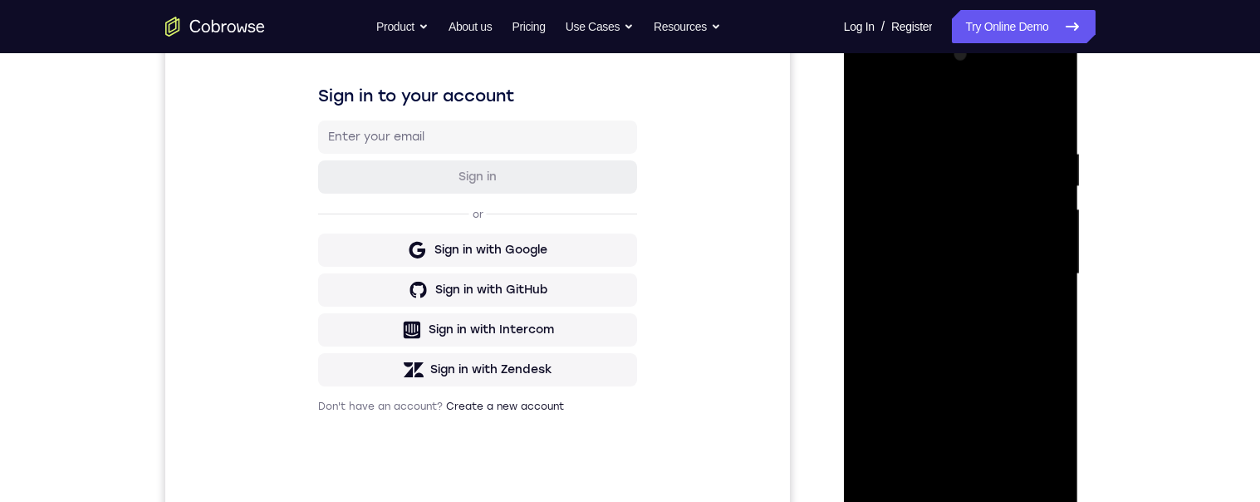
click at [1019, 113] on div at bounding box center [961, 274] width 209 height 465
click at [963, 82] on div at bounding box center [961, 274] width 209 height 465
click at [942, 139] on div at bounding box center [961, 274] width 209 height 465
click at [960, 210] on div at bounding box center [961, 274] width 209 height 465
click at [944, 308] on div at bounding box center [961, 274] width 209 height 465
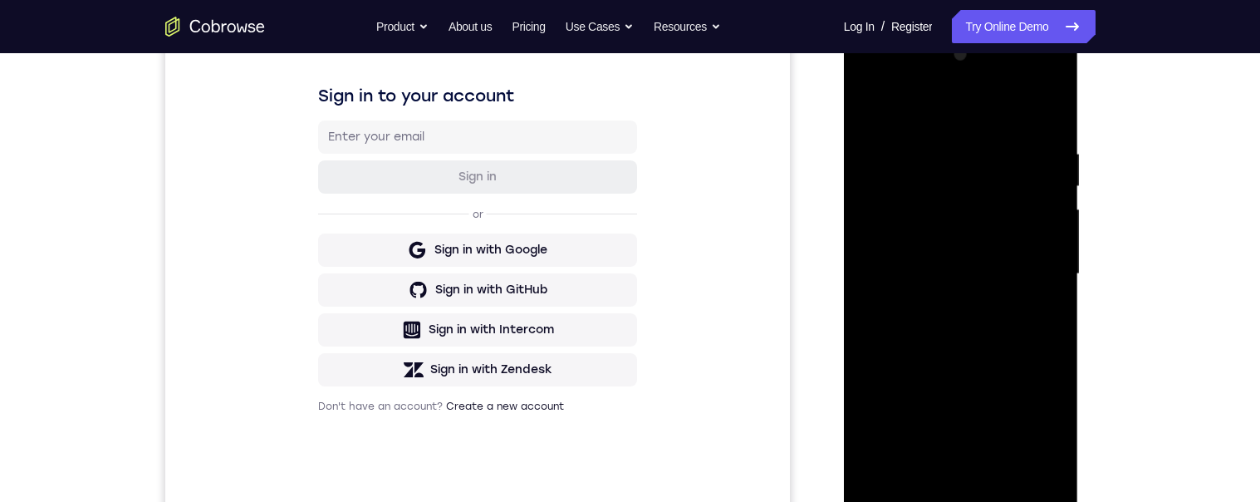
click at [1004, 268] on div at bounding box center [961, 274] width 209 height 465
click at [965, 247] on div at bounding box center [961, 274] width 209 height 465
click at [1002, 268] on div at bounding box center [961, 274] width 209 height 465
click at [1007, 327] on div at bounding box center [961, 274] width 209 height 465
click at [999, 337] on div at bounding box center [961, 274] width 209 height 465
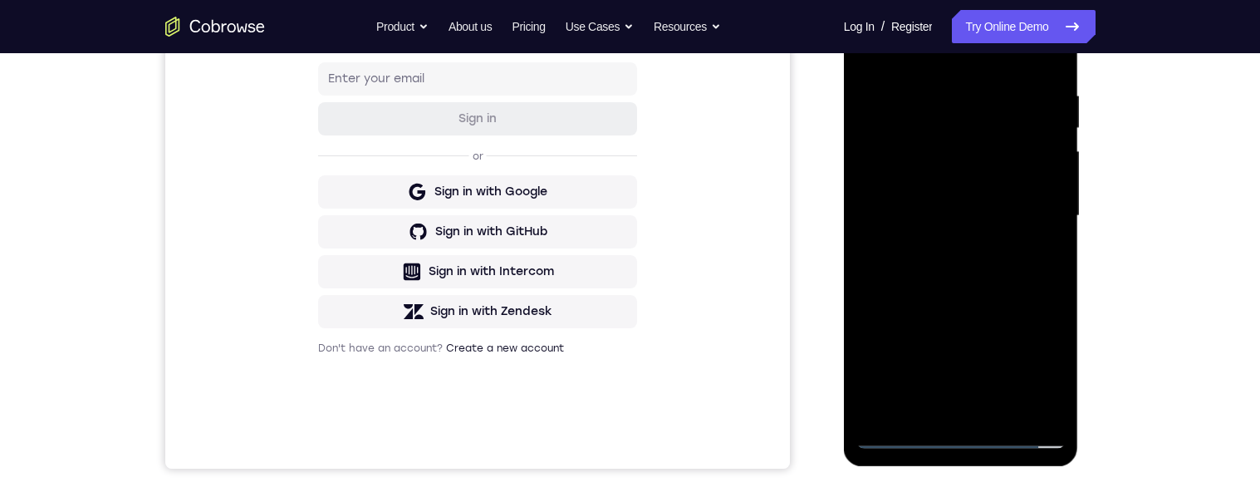
scroll to position [345, 0]
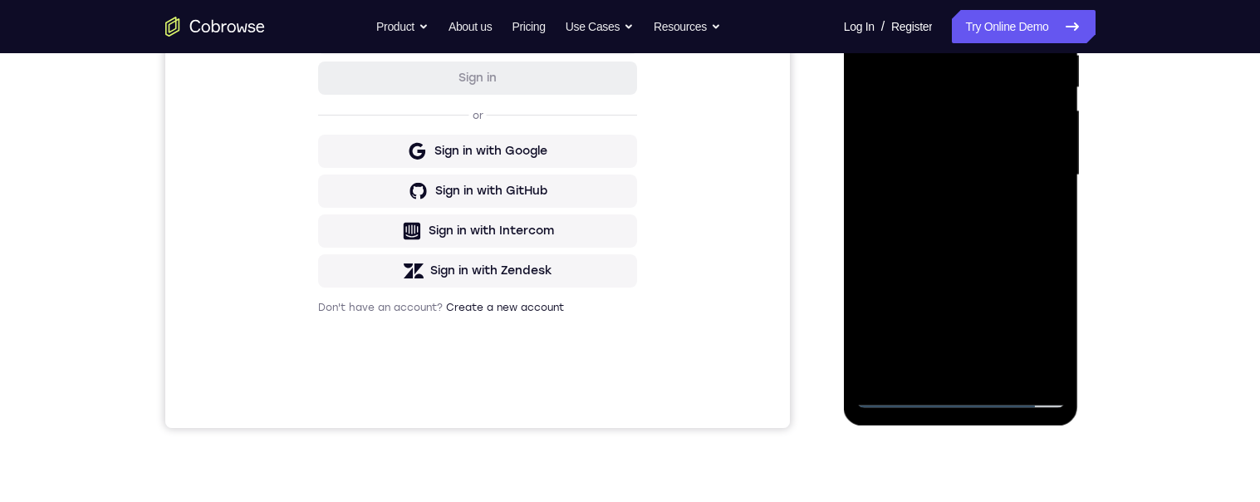
click at [1023, 241] on div at bounding box center [961, 175] width 209 height 465
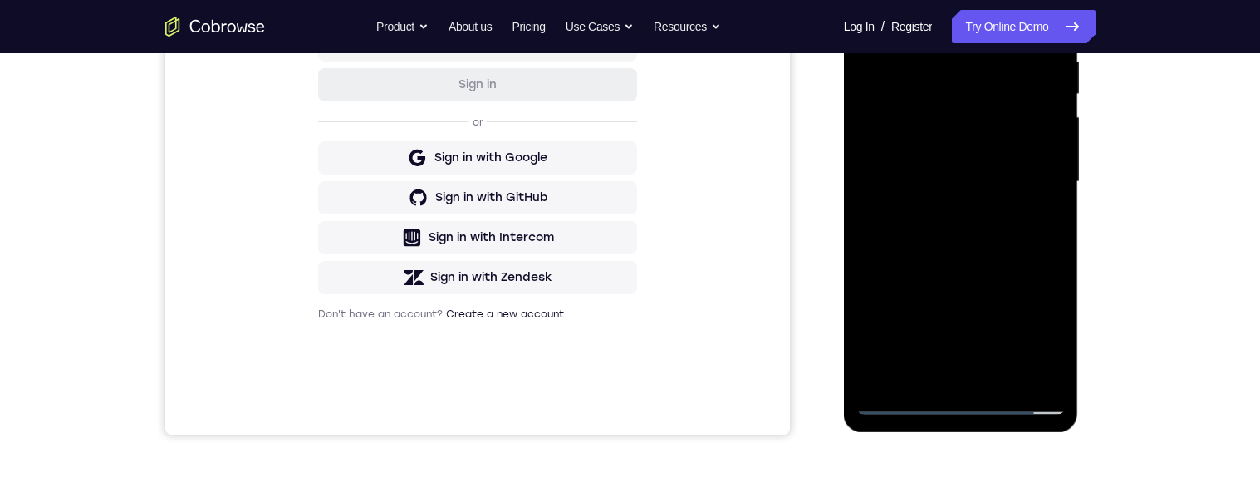
scroll to position [248, 0]
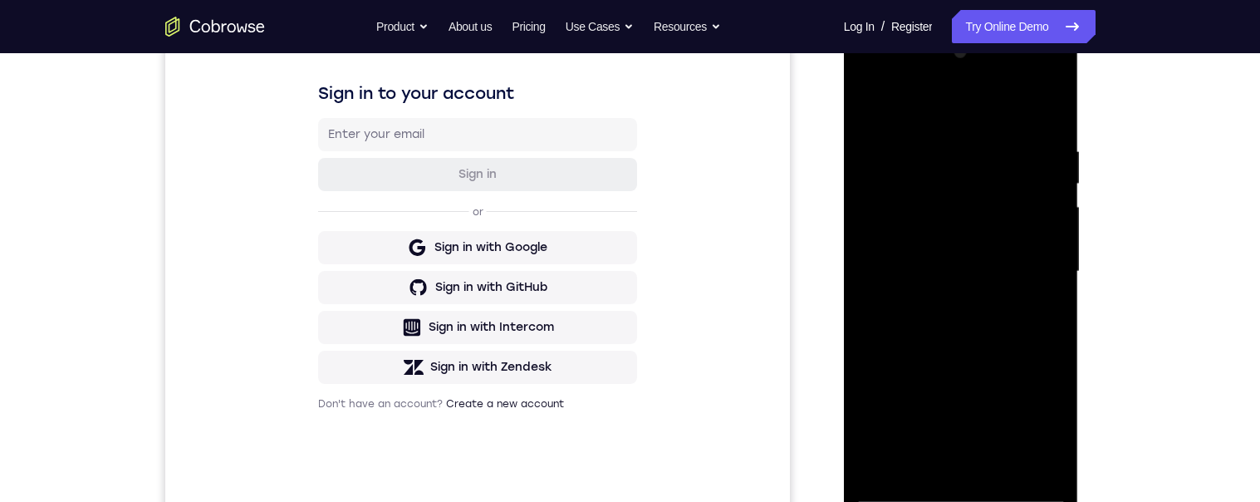
click at [937, 143] on div at bounding box center [961, 271] width 209 height 465
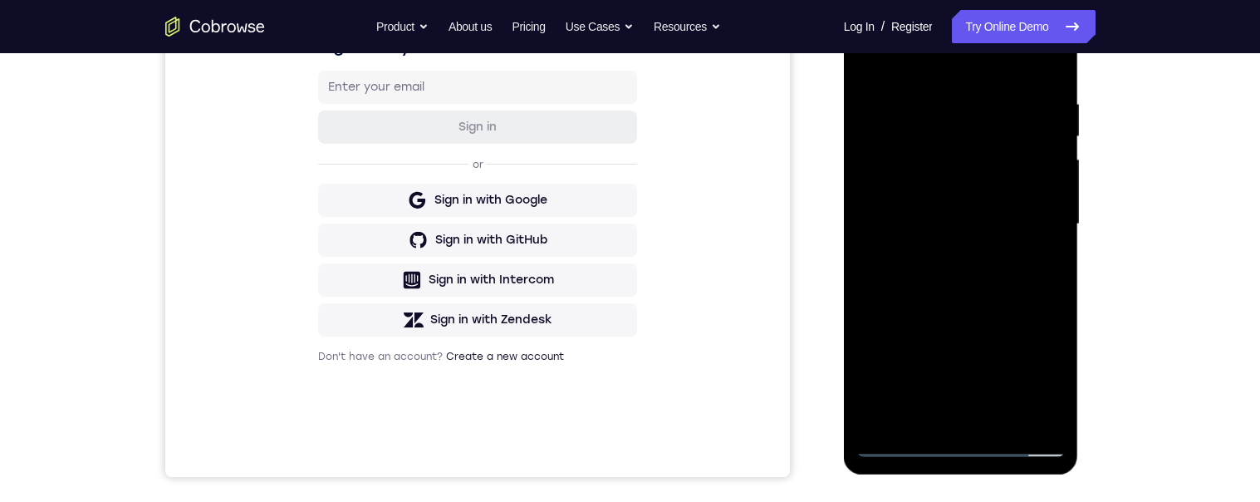
click at [1057, 232] on div at bounding box center [961, 224] width 209 height 465
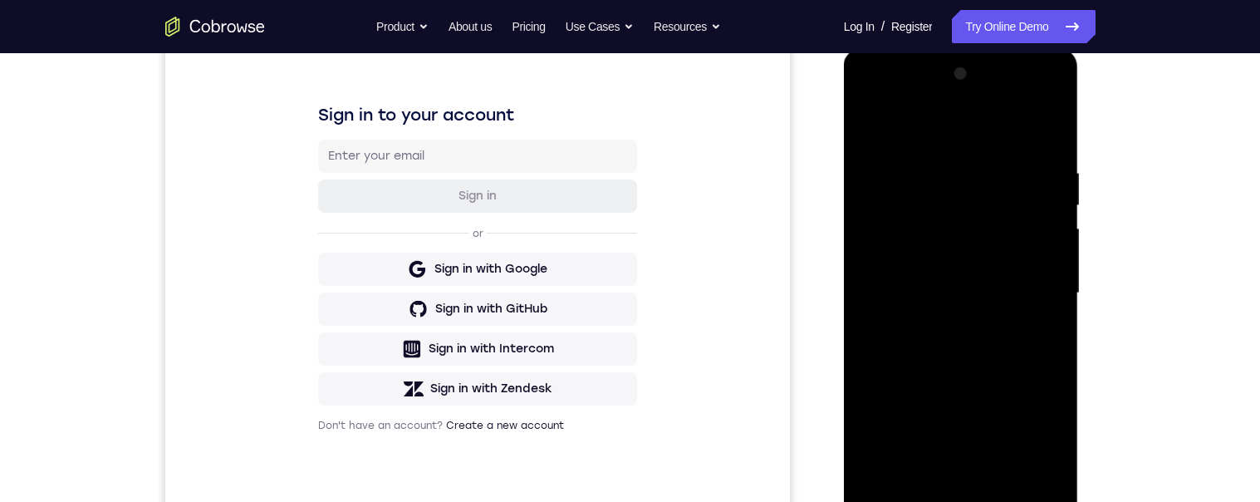
click at [1045, 135] on div at bounding box center [961, 293] width 209 height 465
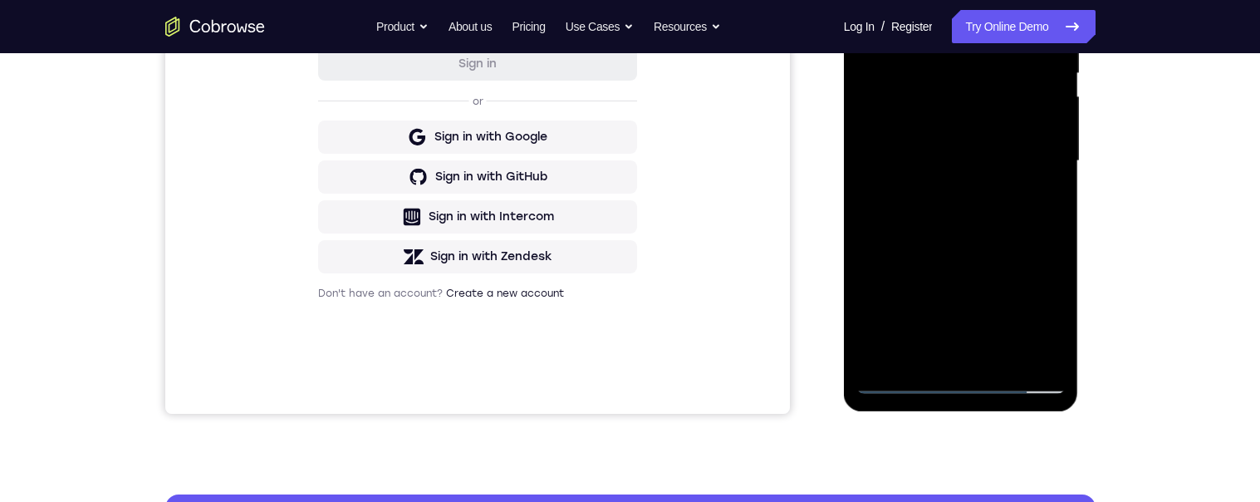
scroll to position [364, 0]
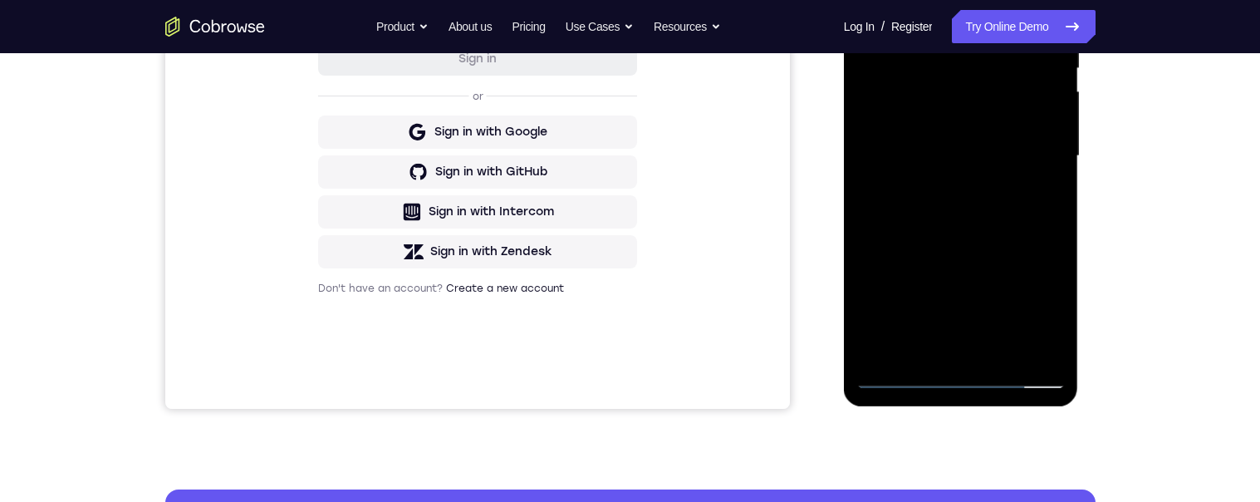
click at [1037, 31] on div at bounding box center [961, 156] width 209 height 465
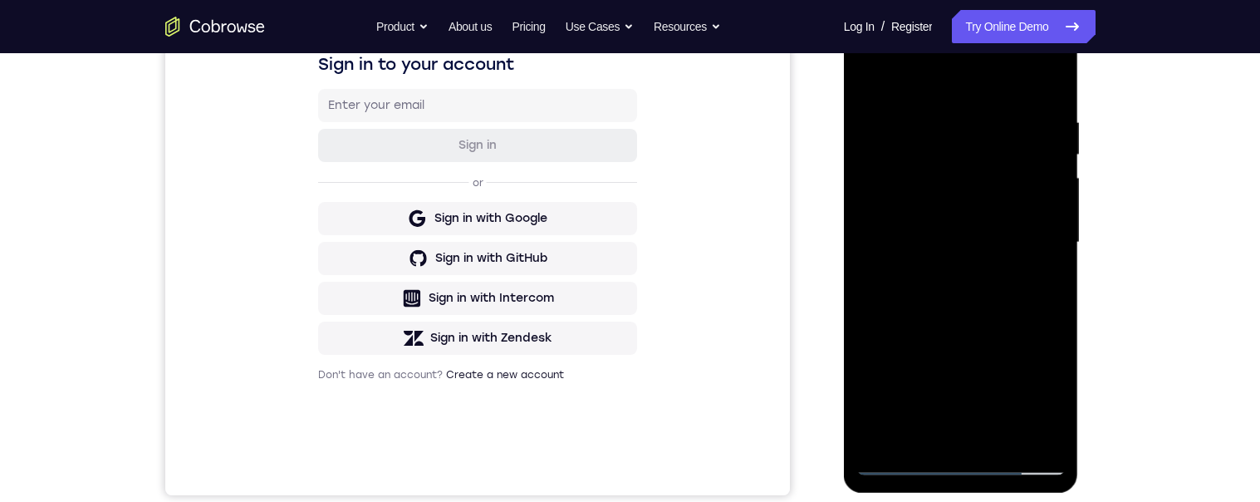
click at [1047, 83] on div at bounding box center [961, 242] width 209 height 465
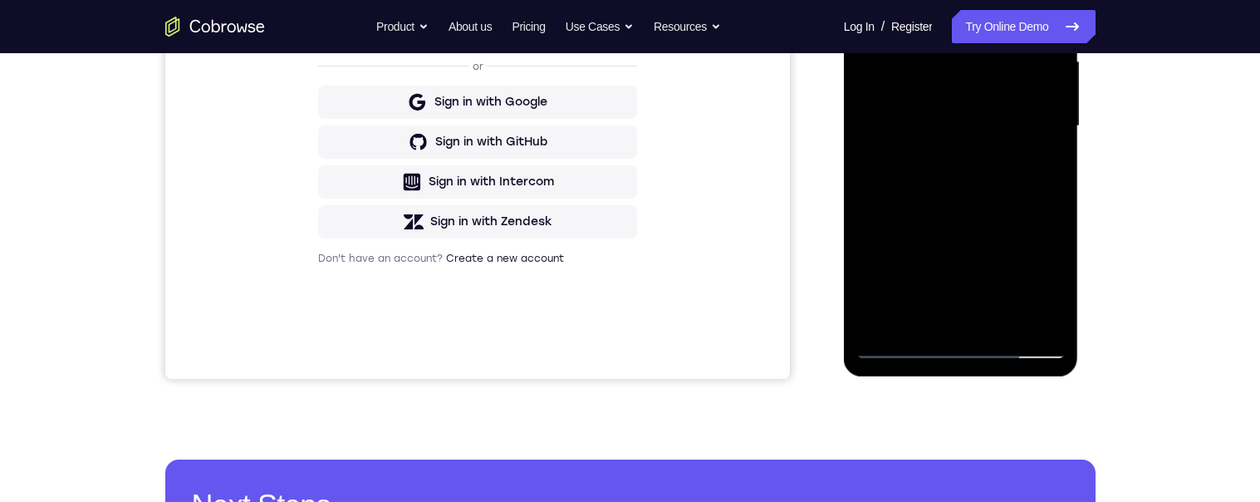
click at [1010, 327] on div at bounding box center [961, 126] width 209 height 465
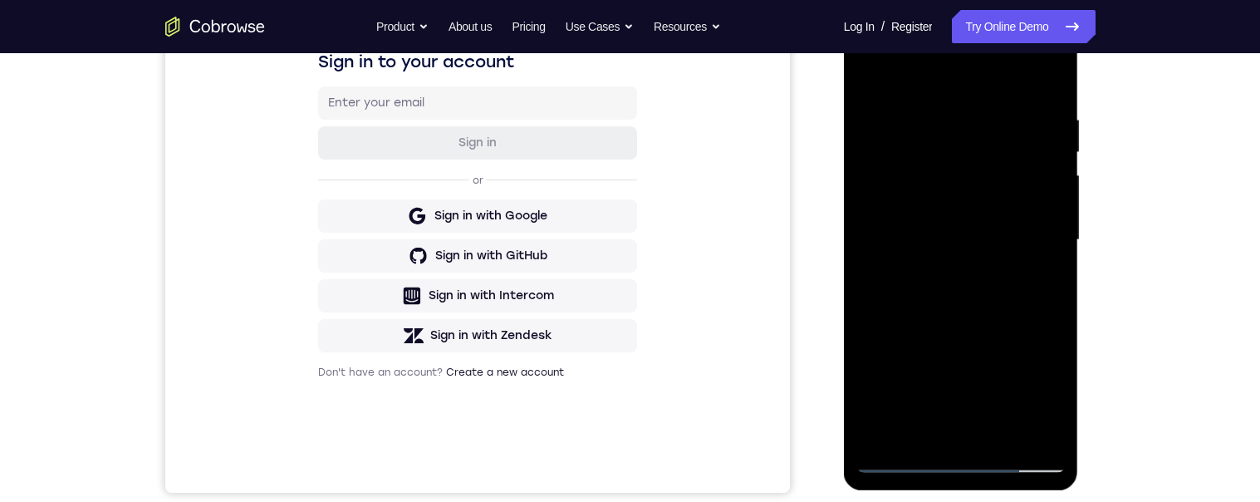
scroll to position [305, 0]
